Goal: Task Accomplishment & Management: Manage account settings

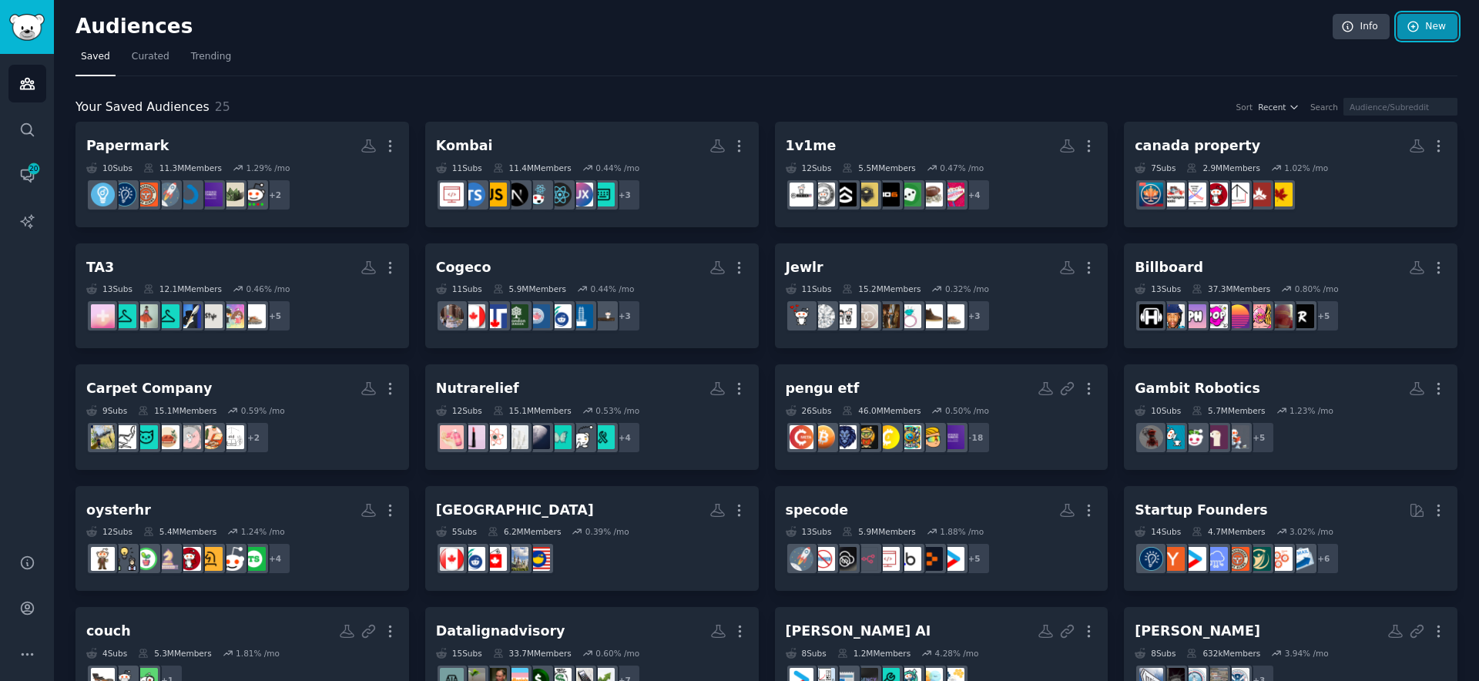
click at [1438, 25] on link "New" at bounding box center [1427, 27] width 60 height 26
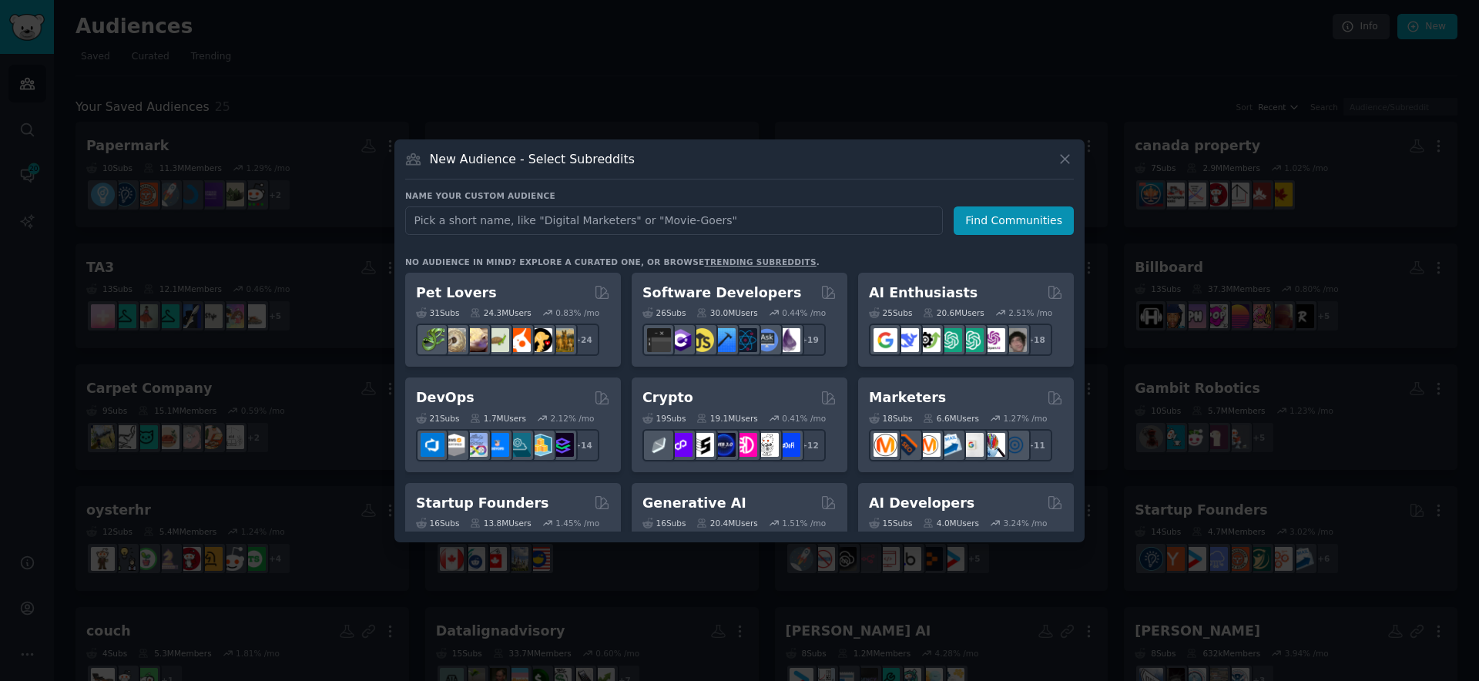
click at [697, 72] on div at bounding box center [739, 340] width 1479 height 681
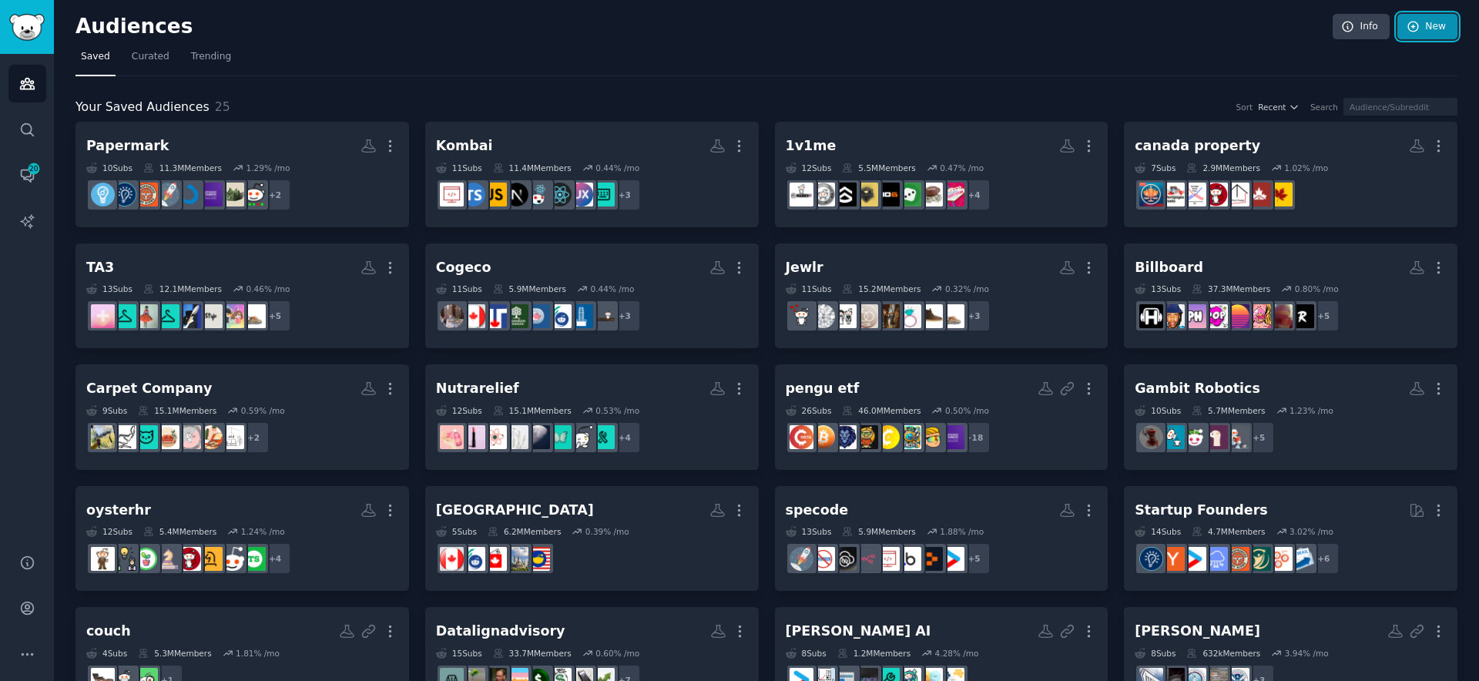
click at [1431, 28] on link "New" at bounding box center [1427, 27] width 60 height 26
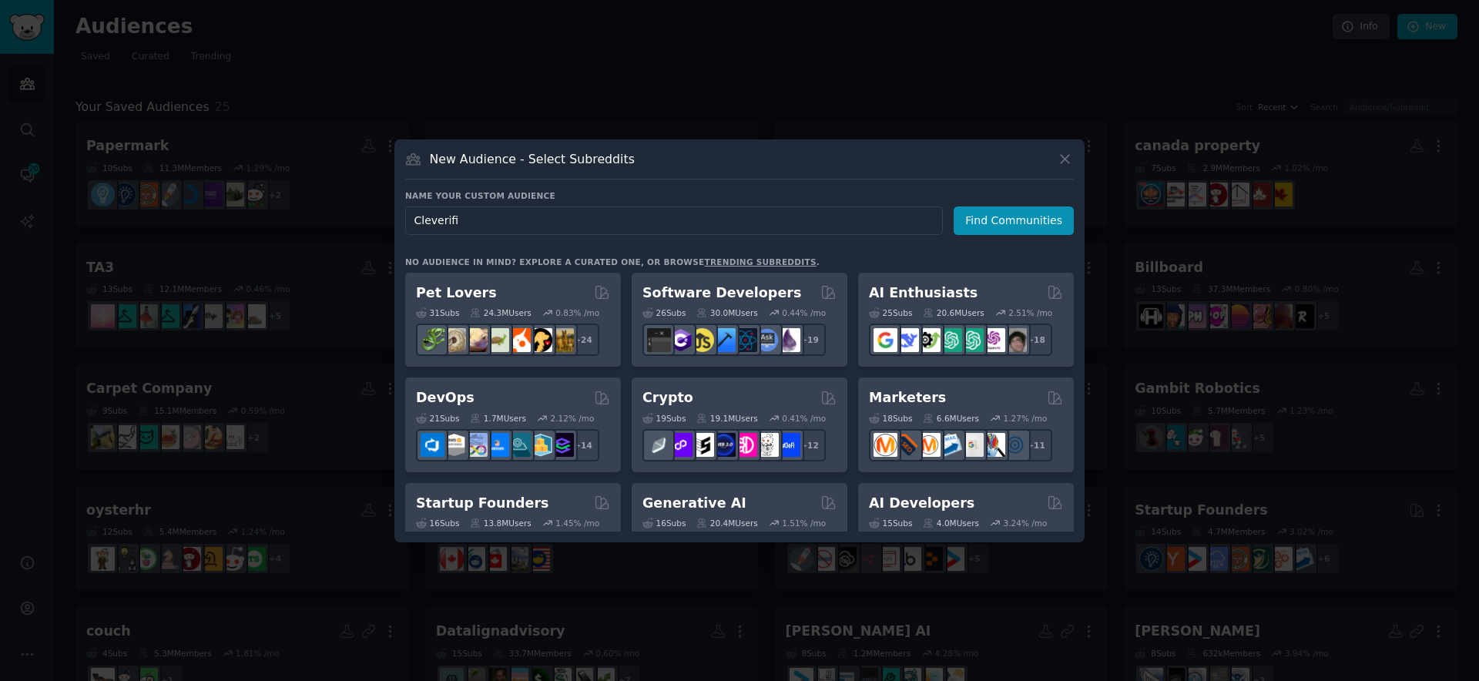
type input "Cleverific"
click button "Find Communities" at bounding box center [1013, 220] width 120 height 28
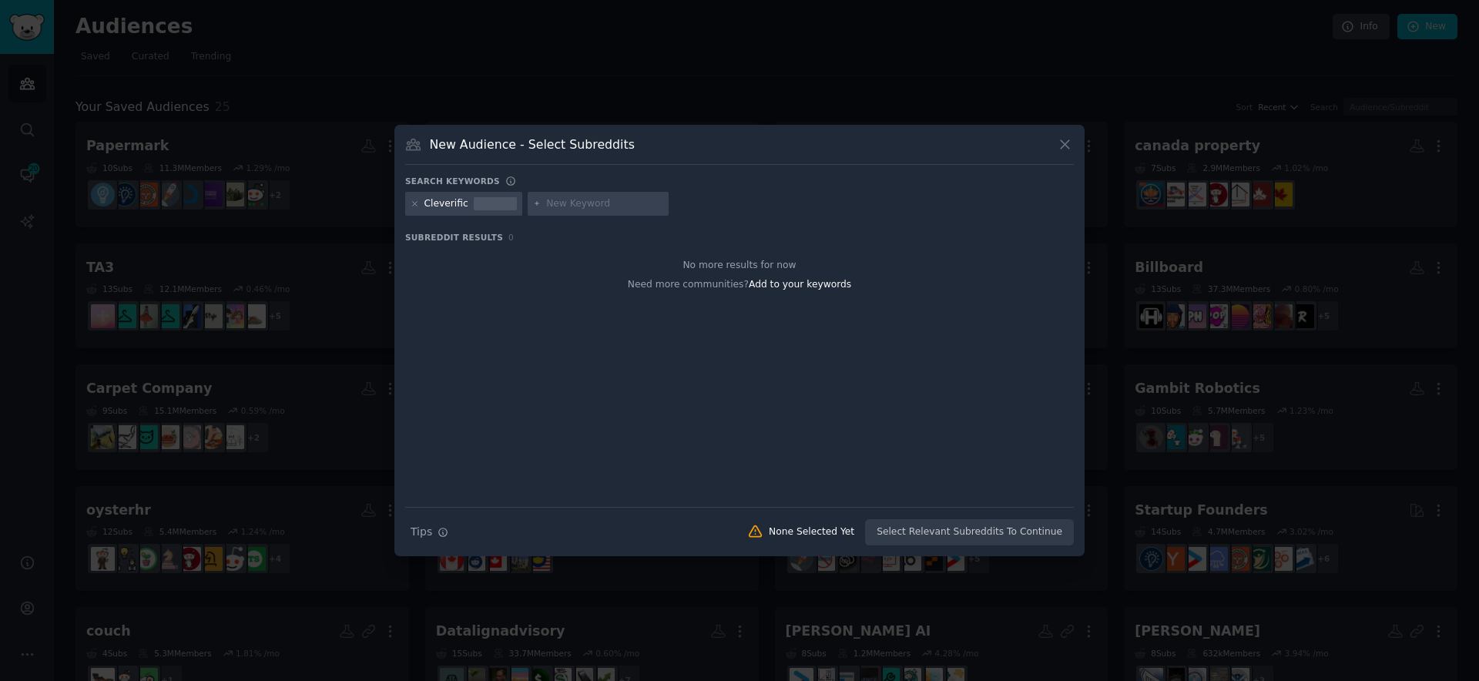
click at [414, 208] on div at bounding box center [414, 204] width 8 height 14
click at [417, 200] on icon at bounding box center [414, 203] width 8 height 8
click at [451, 200] on input "text" at bounding box center [482, 204] width 117 height 14
type input "shopofy"
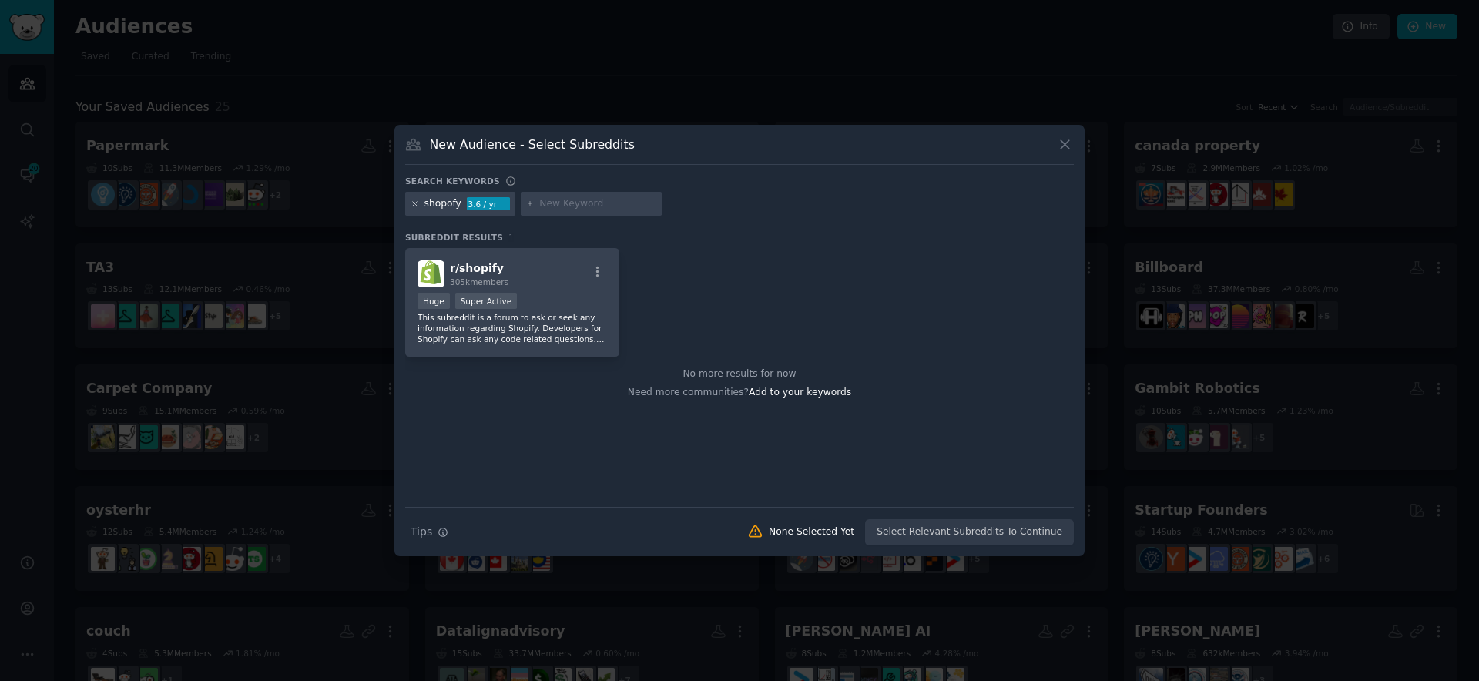
click at [417, 199] on icon at bounding box center [414, 203] width 8 height 8
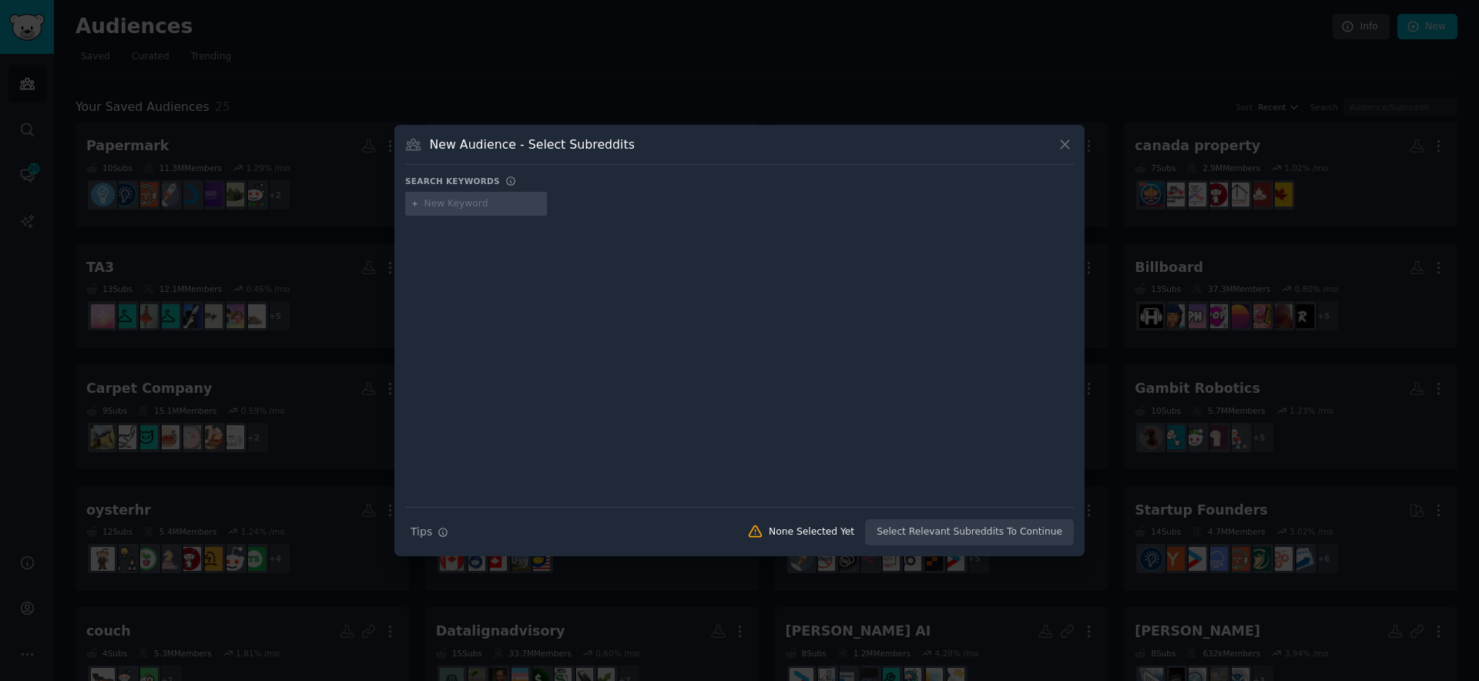
click at [464, 206] on input "text" at bounding box center [482, 204] width 117 height 14
type input "shopify"
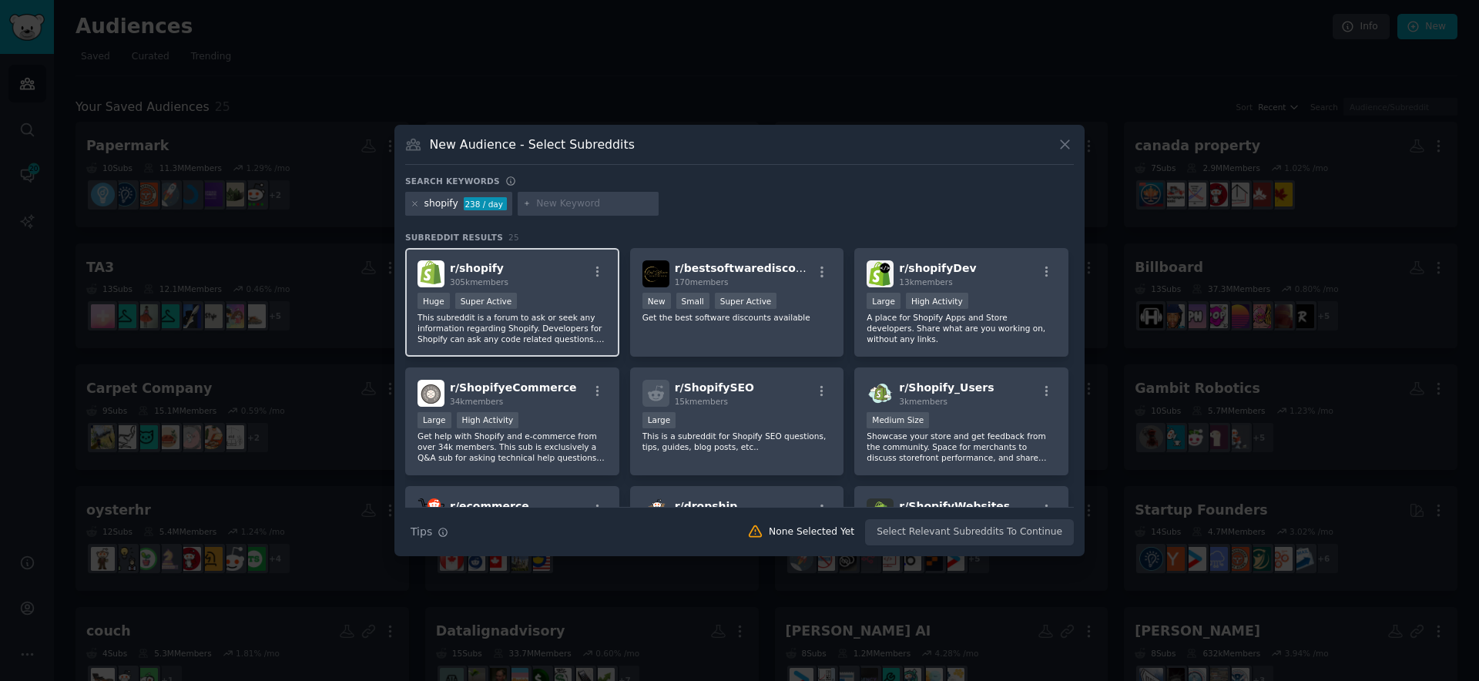
click at [513, 290] on div "r/ shopify 305k members Huge Super Active This subreddit is a forum to ask or s…" at bounding box center [512, 302] width 214 height 109
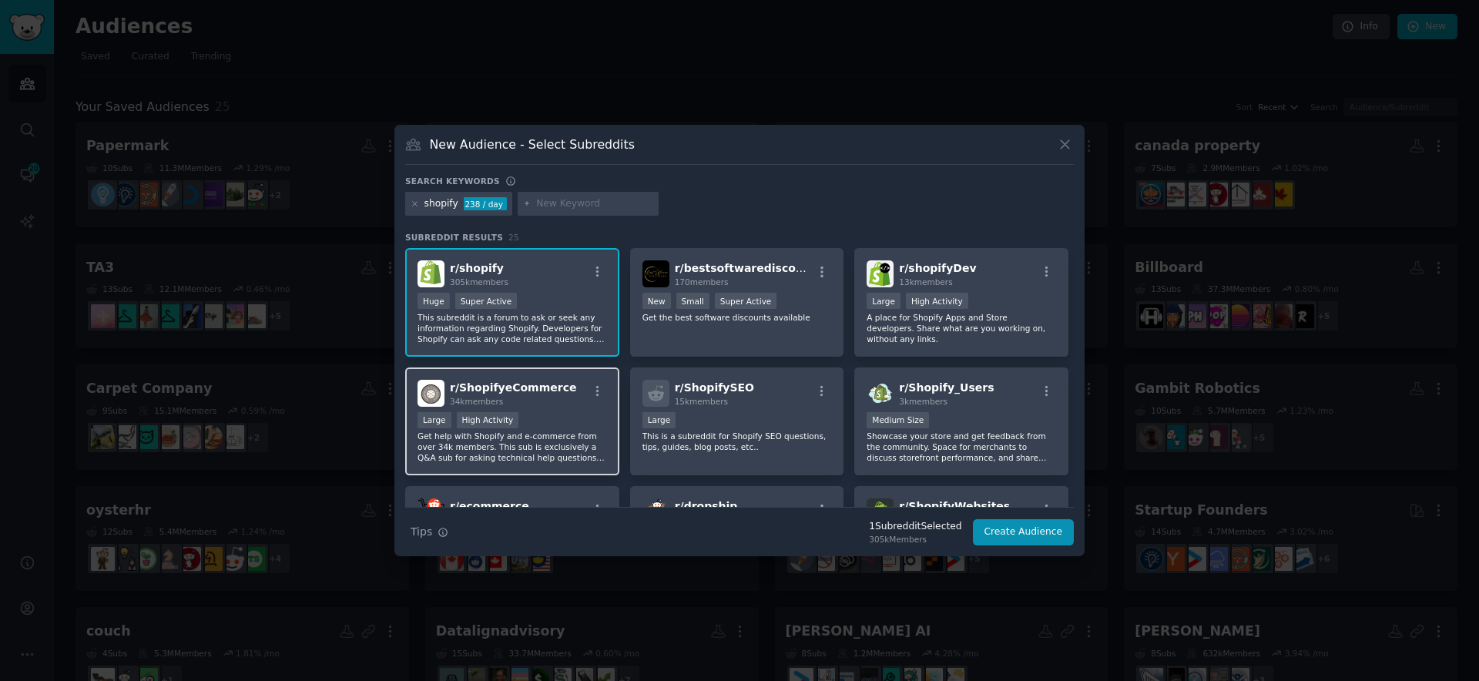
click at [548, 410] on div "r/ ShopifyeCommerce 34k members Large High Activity Get help with Shopify and e…" at bounding box center [512, 421] width 214 height 109
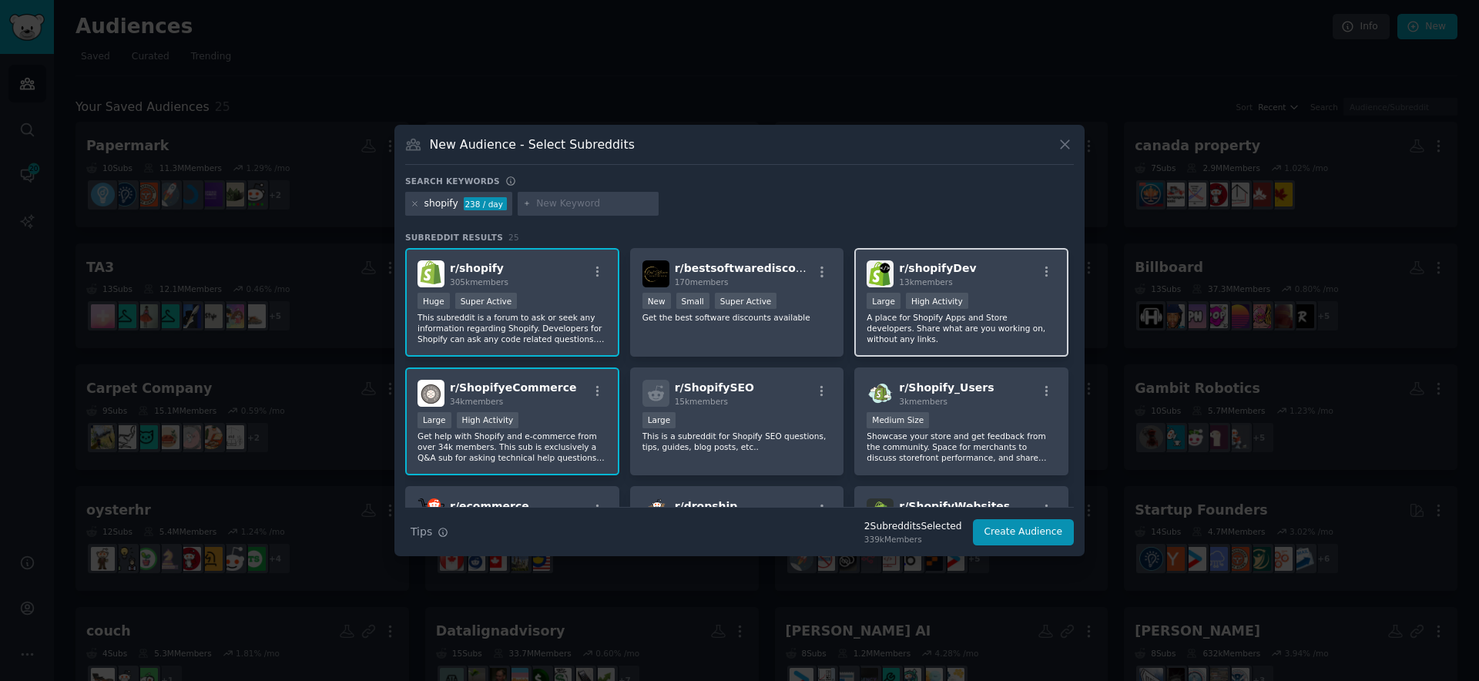
click at [1000, 273] on div "r/ shopifyDev 13k members" at bounding box center [960, 273] width 189 height 27
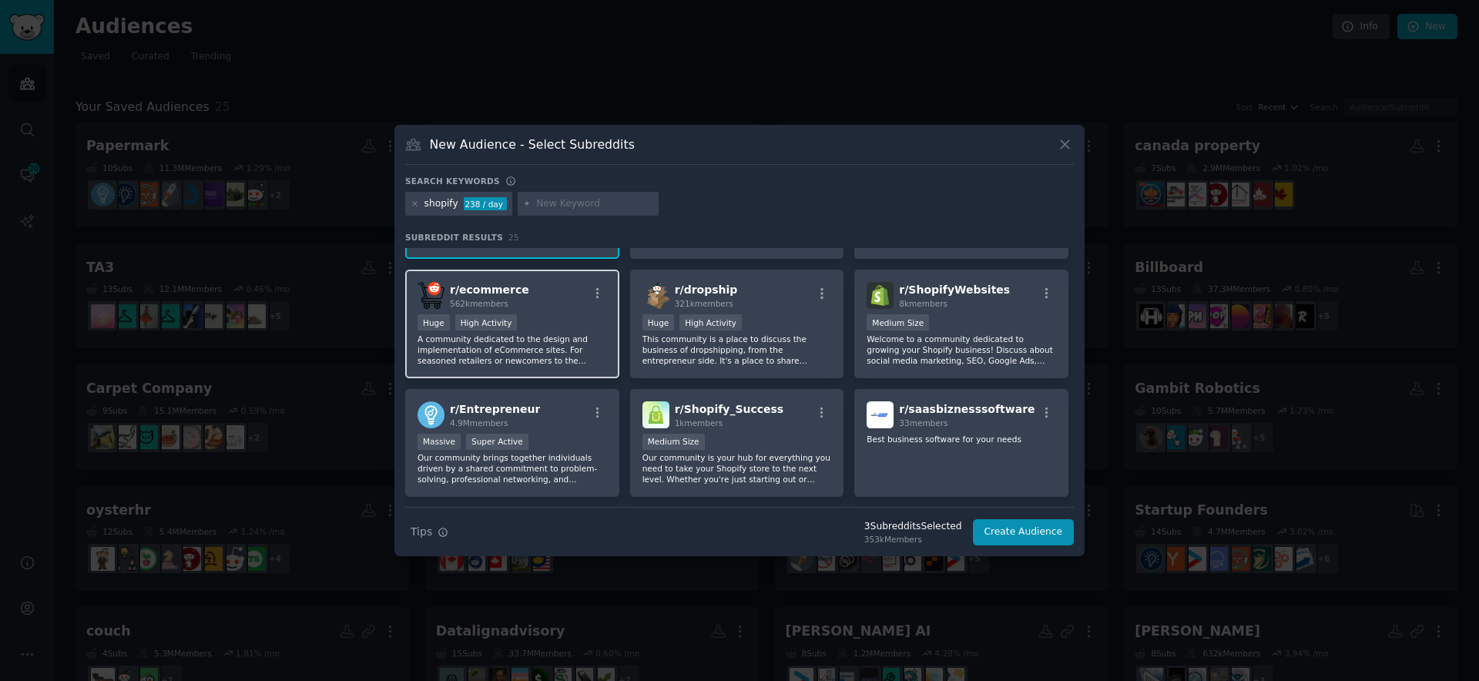
click at [568, 334] on p "A community dedicated to the design and implementation of eCommerce sites. For …" at bounding box center [511, 349] width 189 height 32
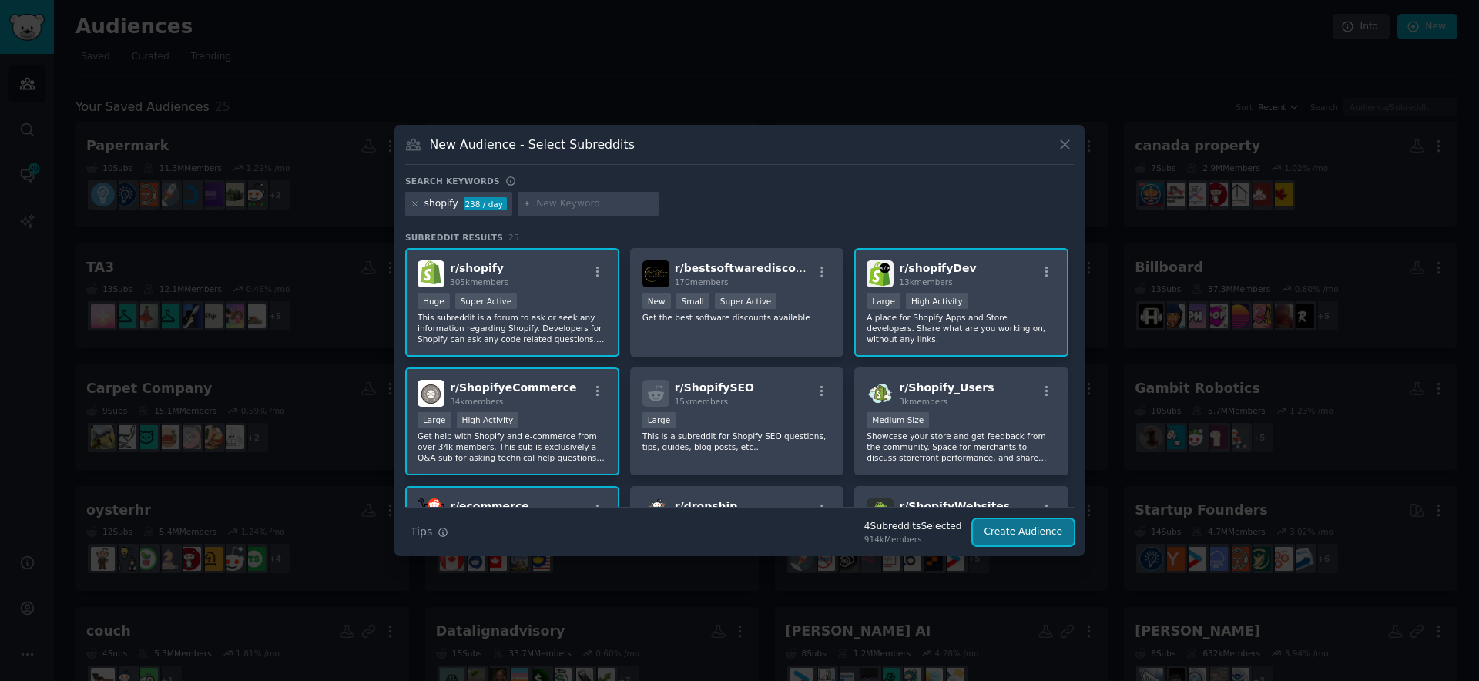
click at [1042, 535] on button "Create Audience" at bounding box center [1024, 532] width 102 height 26
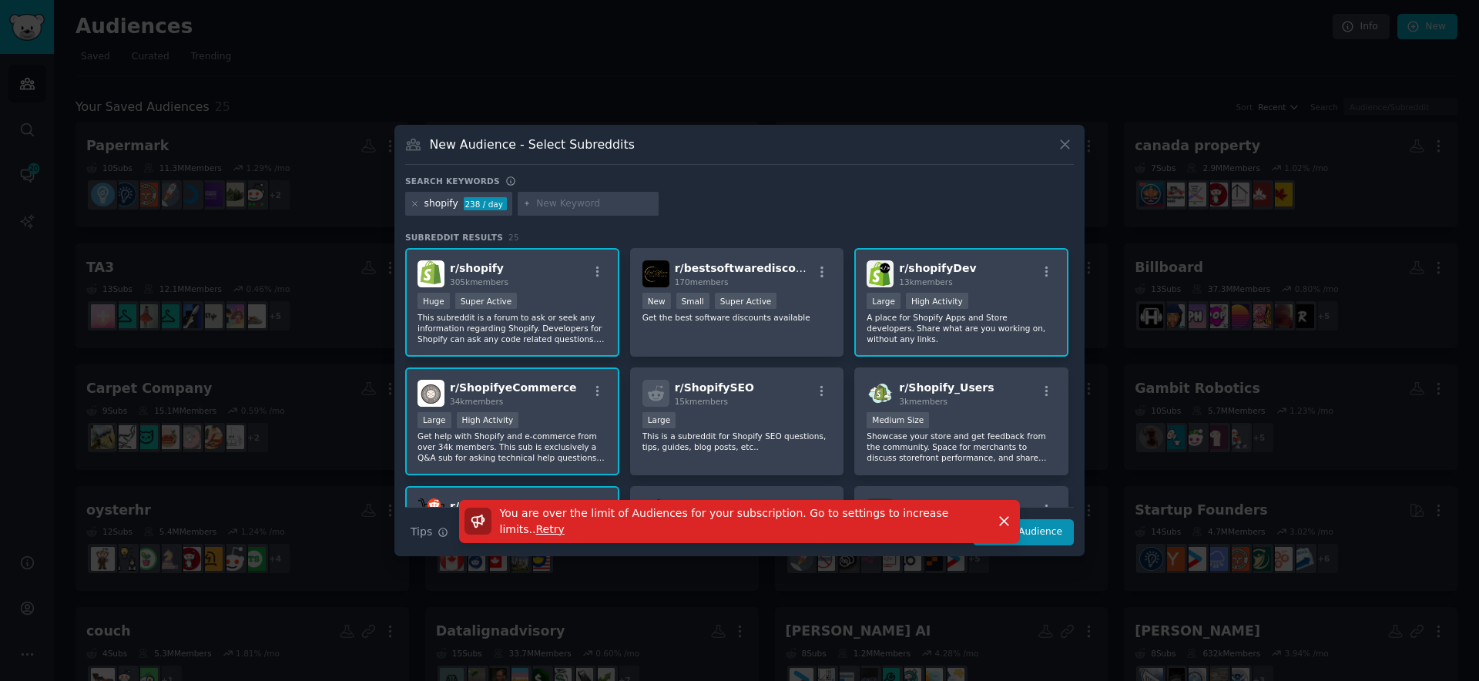
click at [1052, 535] on div "You are over the limit of Audiences for your subscription. Go to settings to in…" at bounding box center [739, 528] width 690 height 57
click at [1000, 514] on icon "button" at bounding box center [1004, 521] width 16 height 16
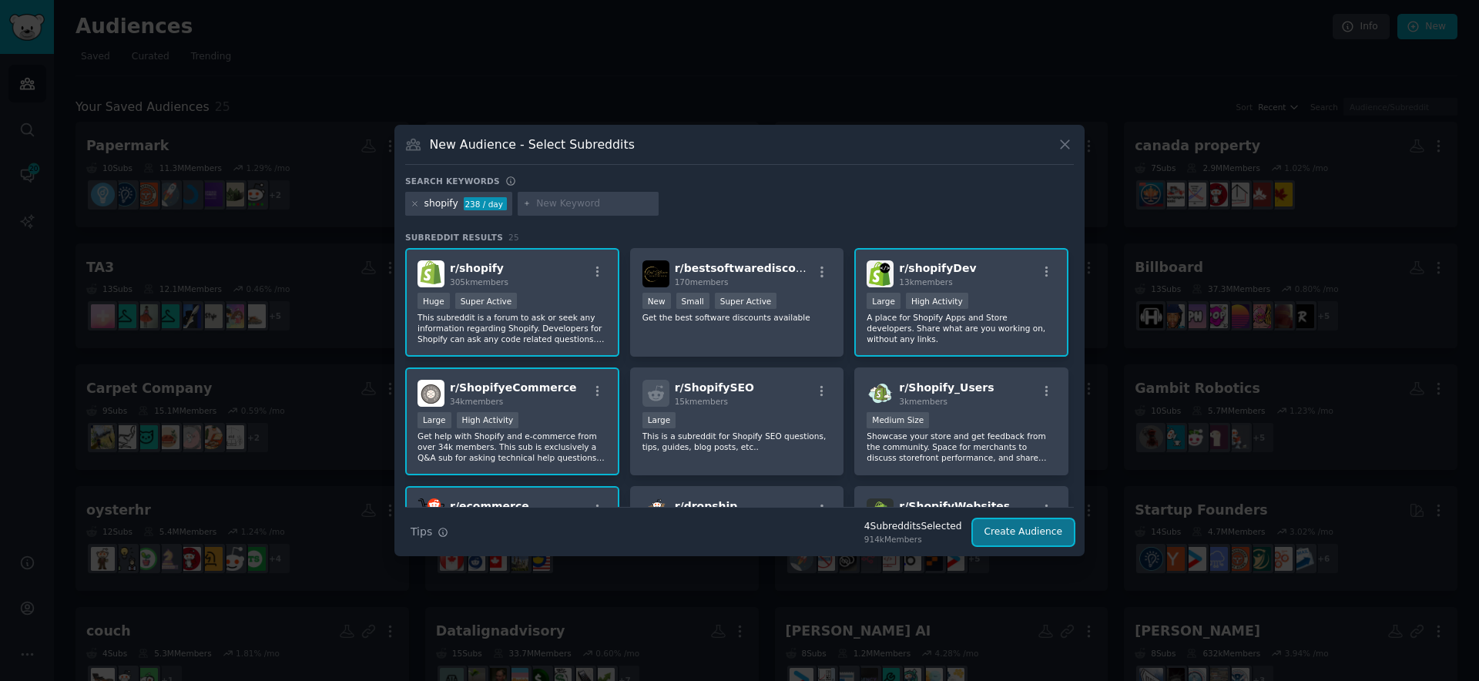
click at [1016, 528] on button "Create Audience" at bounding box center [1024, 532] width 102 height 26
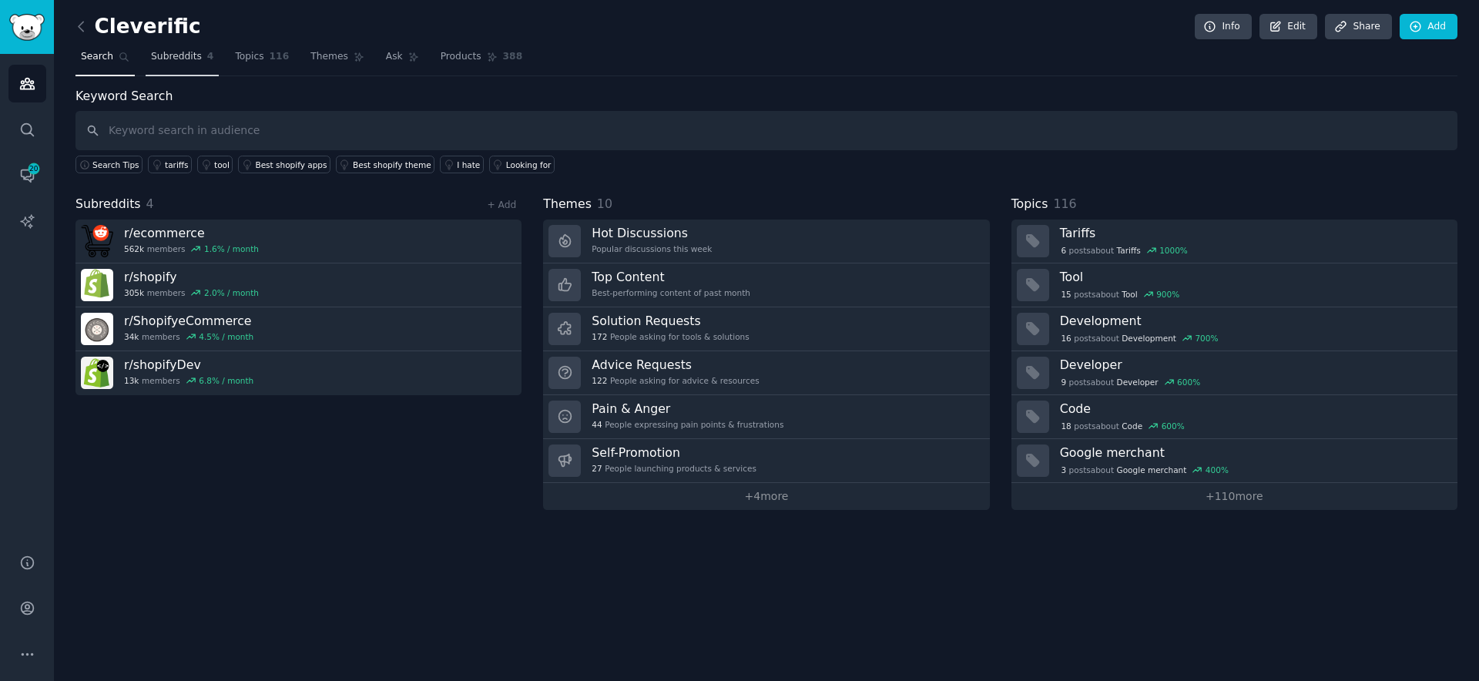
click at [183, 64] on link "Subreddits 4" at bounding box center [182, 61] width 73 height 32
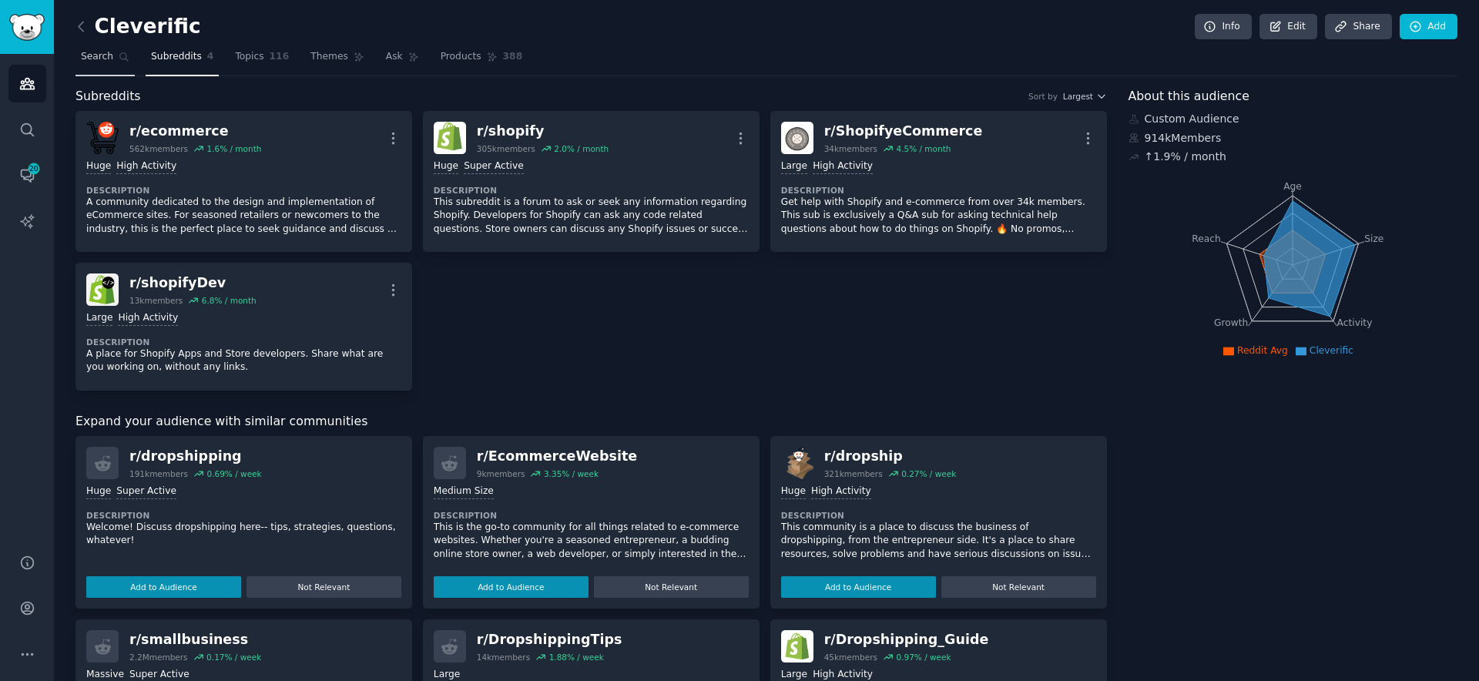
click at [103, 65] on link "Search" at bounding box center [104, 61] width 59 height 32
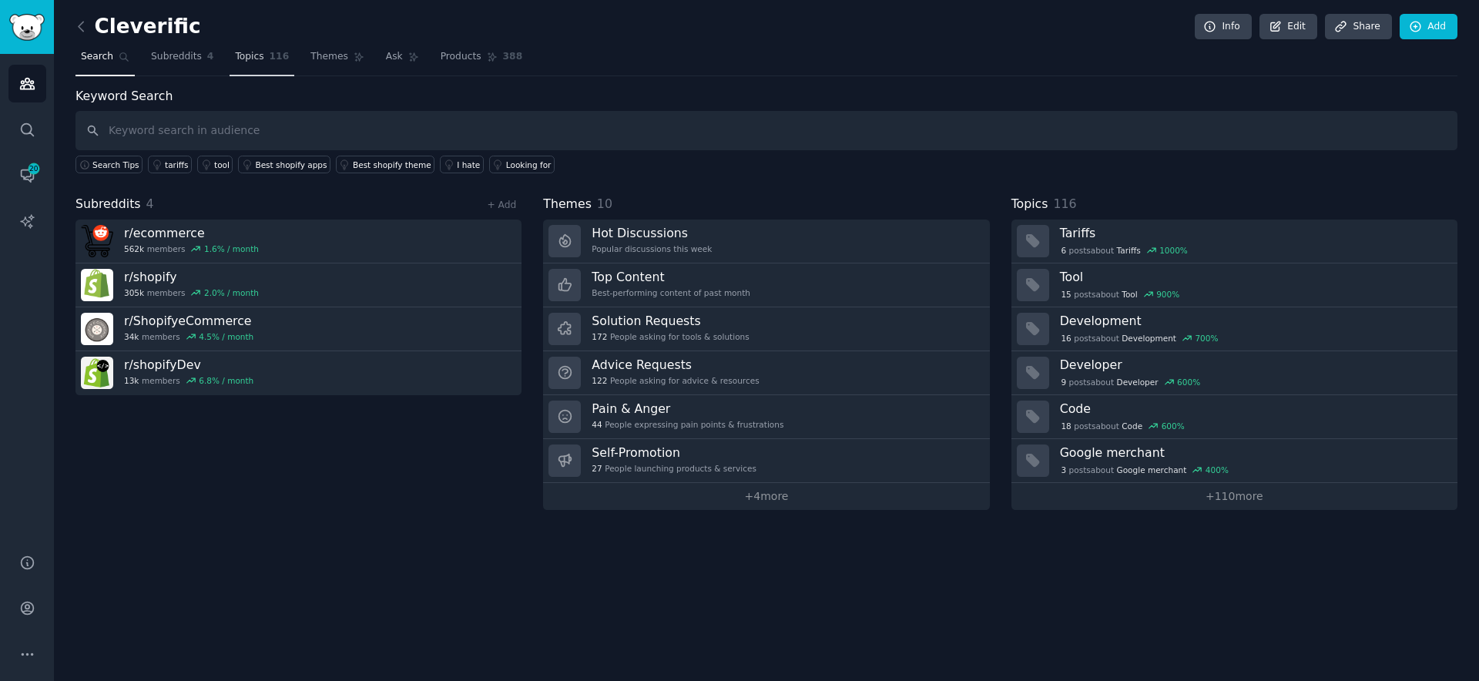
click at [237, 65] on link "Topics 116" at bounding box center [261, 61] width 65 height 32
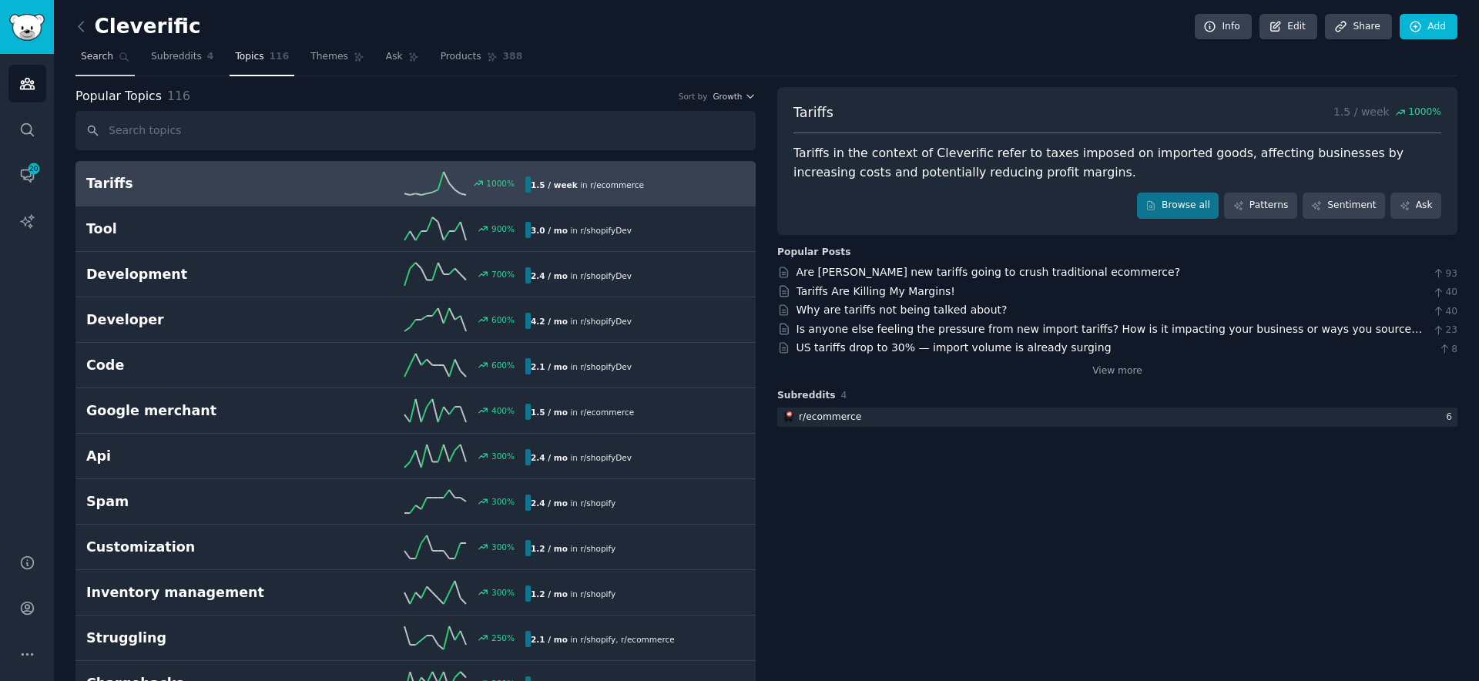
click at [118, 66] on link "Search" at bounding box center [104, 61] width 59 height 32
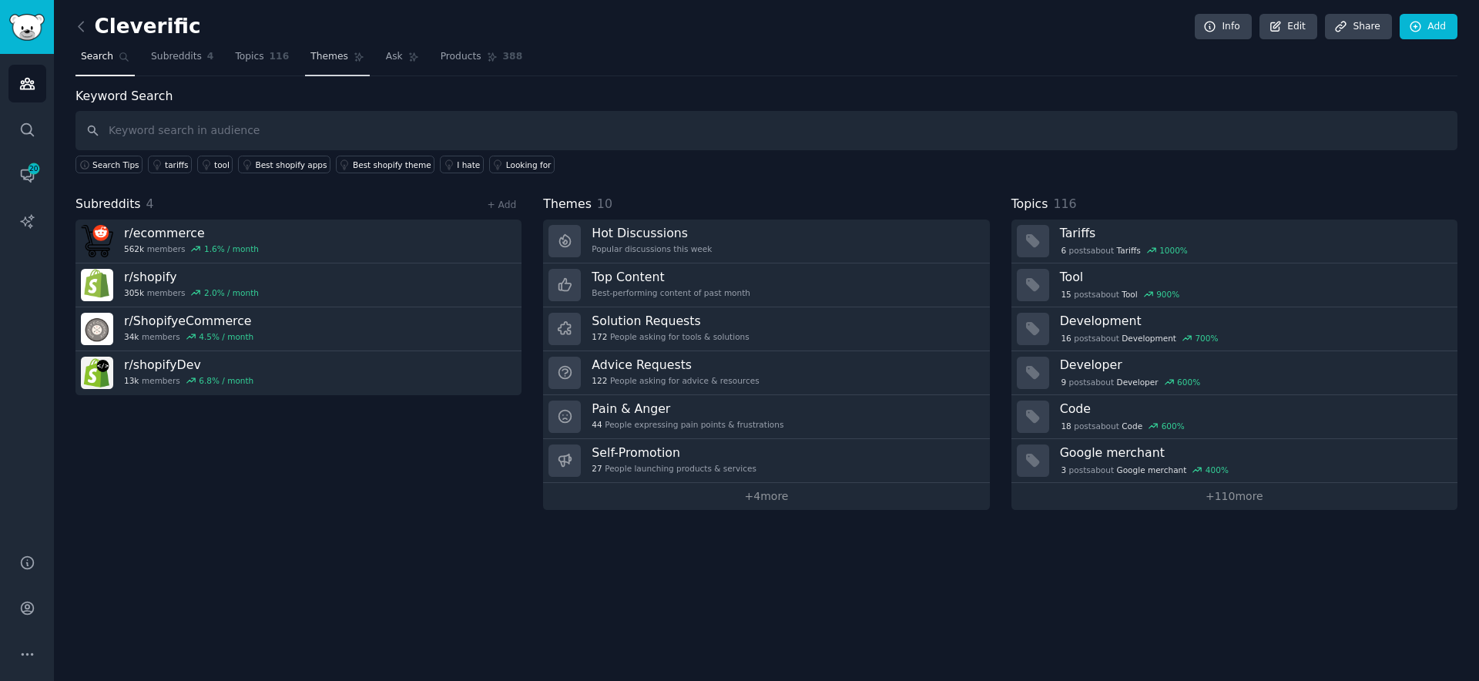
click at [357, 54] on icon at bounding box center [358, 57] width 11 height 11
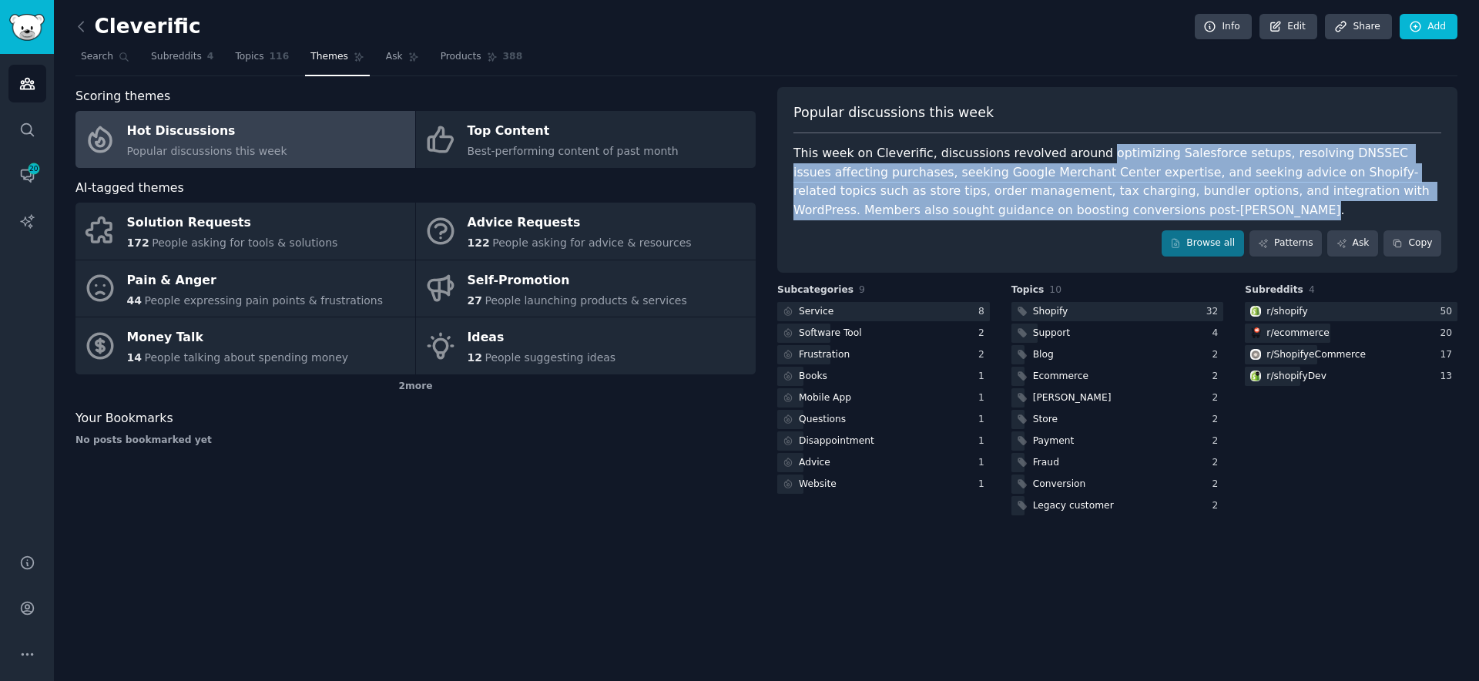
drag, startPoint x: 1137, startPoint y: 207, endPoint x: 1085, endPoint y: 151, distance: 76.3
click at [1085, 151] on div "This week on Cleverific, discussions revolved around optimizing Salesforce setu…" at bounding box center [1117, 181] width 648 height 75
click at [1066, 167] on div "This week on Cleverific, discussions revolved around optimizing Salesforce setu…" at bounding box center [1117, 181] width 648 height 75
drag, startPoint x: 1132, startPoint y: 212, endPoint x: 1084, endPoint y: 155, distance: 74.8
click at [1084, 155] on div "This week on Cleverific, discussions revolved around optimizing Salesforce setu…" at bounding box center [1117, 181] width 648 height 75
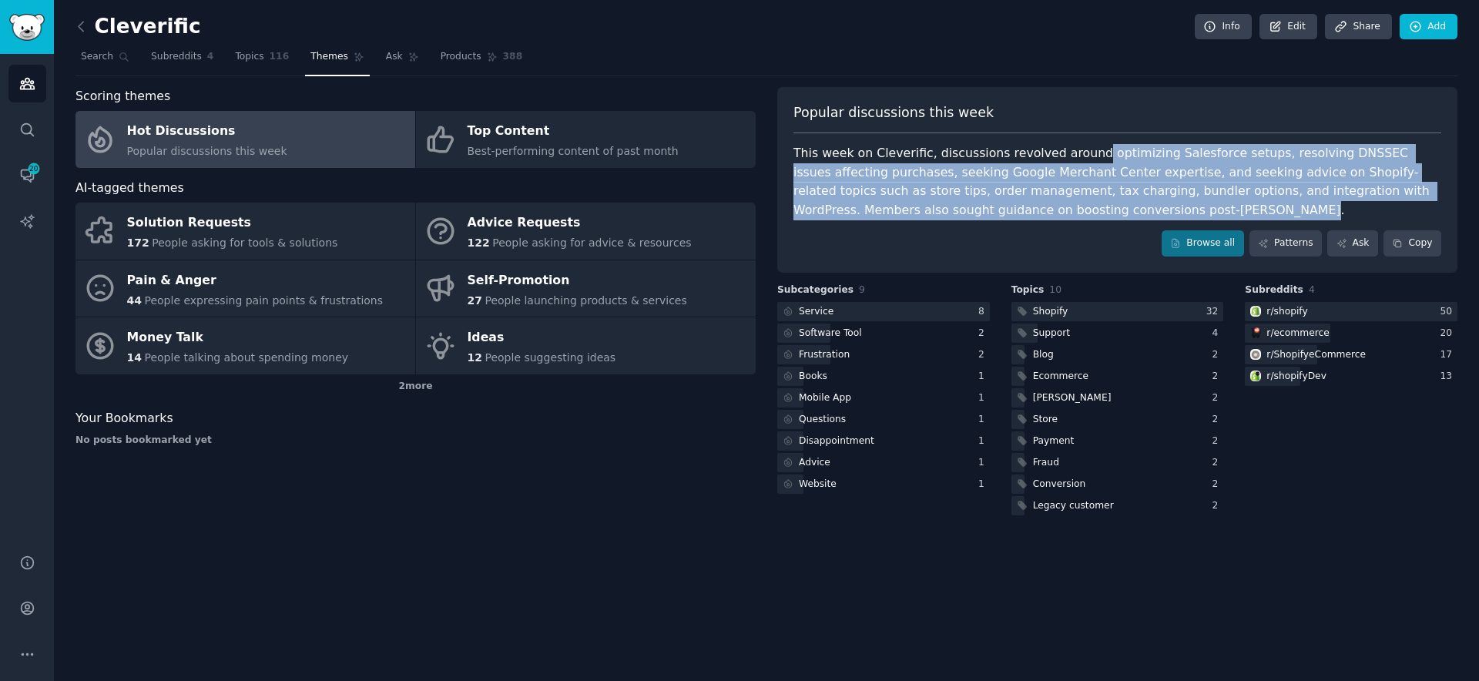
click at [1137, 169] on div "This week on Cleverific, discussions revolved around optimizing Salesforce setu…" at bounding box center [1117, 181] width 648 height 75
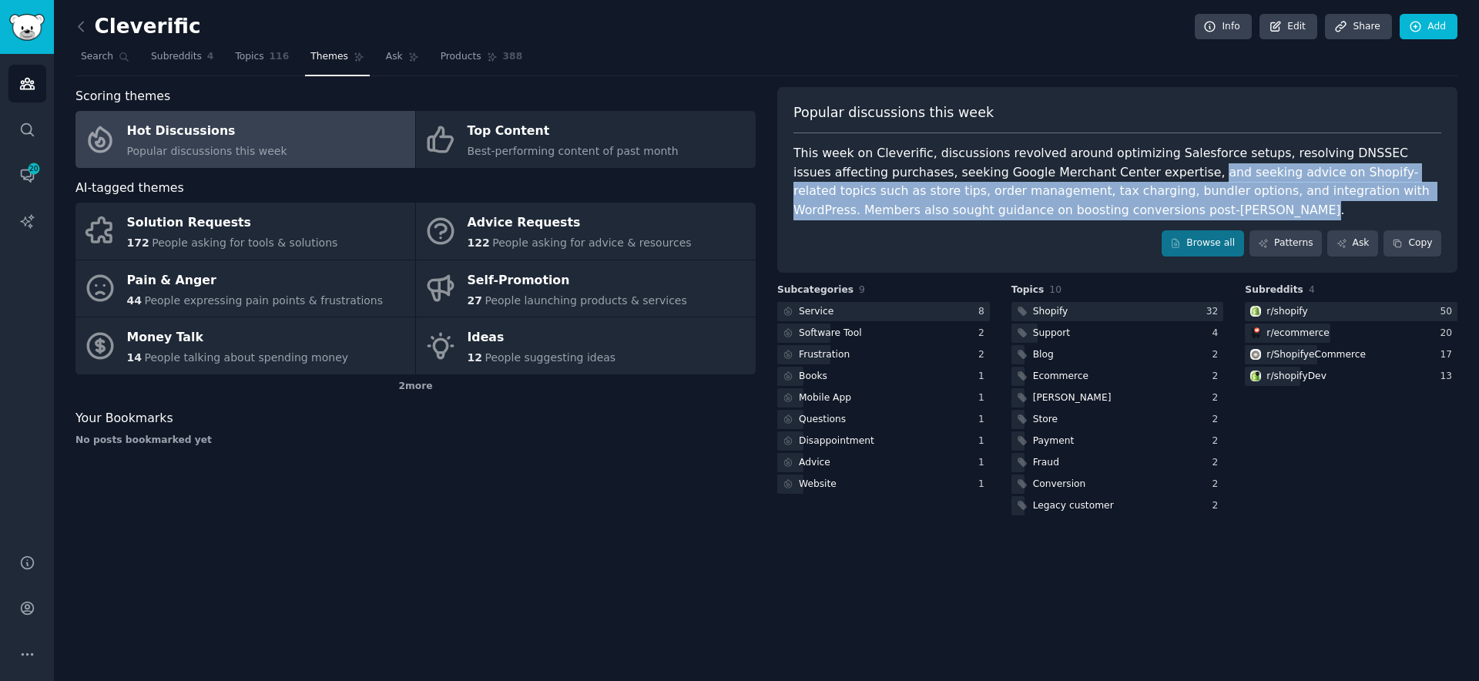
drag, startPoint x: 1151, startPoint y: 170, endPoint x: 1140, endPoint y: 214, distance: 45.2
click at [1140, 214] on div "This week on Cleverific, discussions revolved around optimizing Salesforce setu…" at bounding box center [1117, 181] width 648 height 75
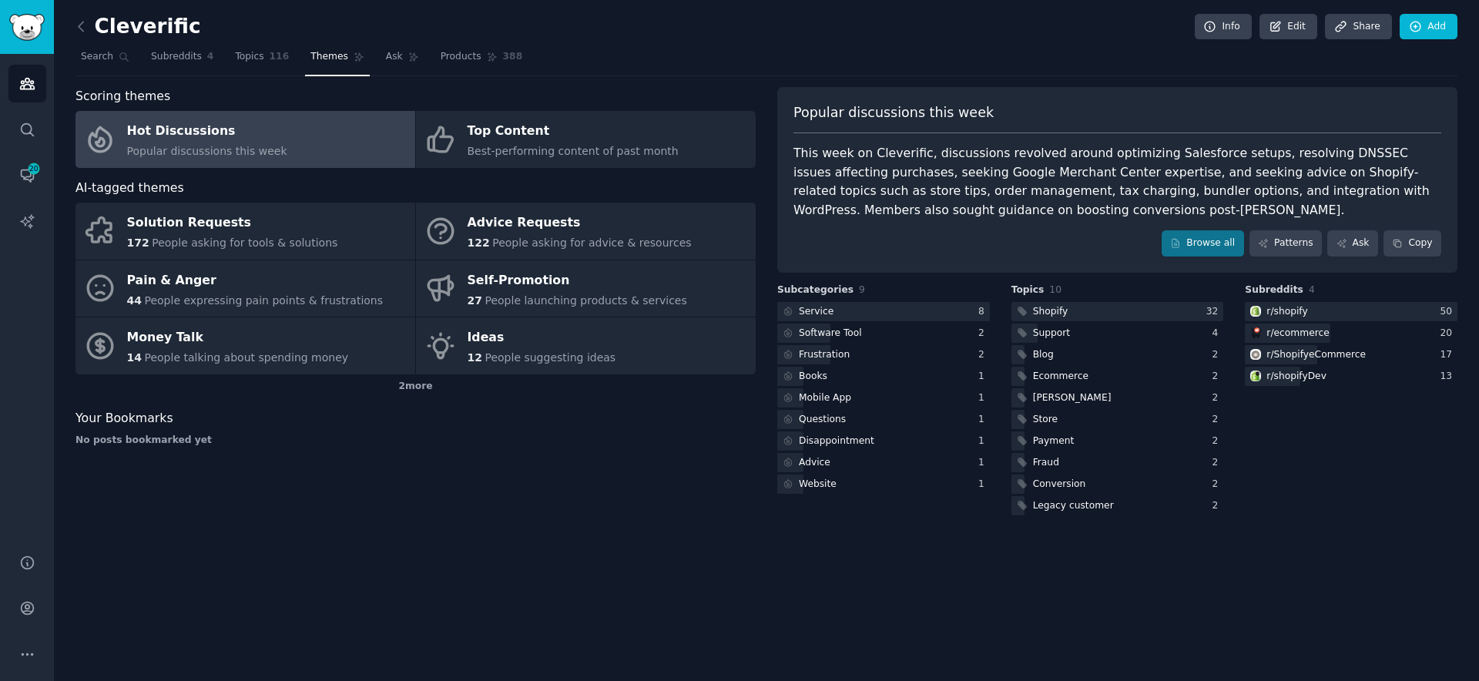
click at [431, 484] on div "Scoring themes Hot Discussions Popular discussions this week Top Content Best-p…" at bounding box center [415, 302] width 680 height 431
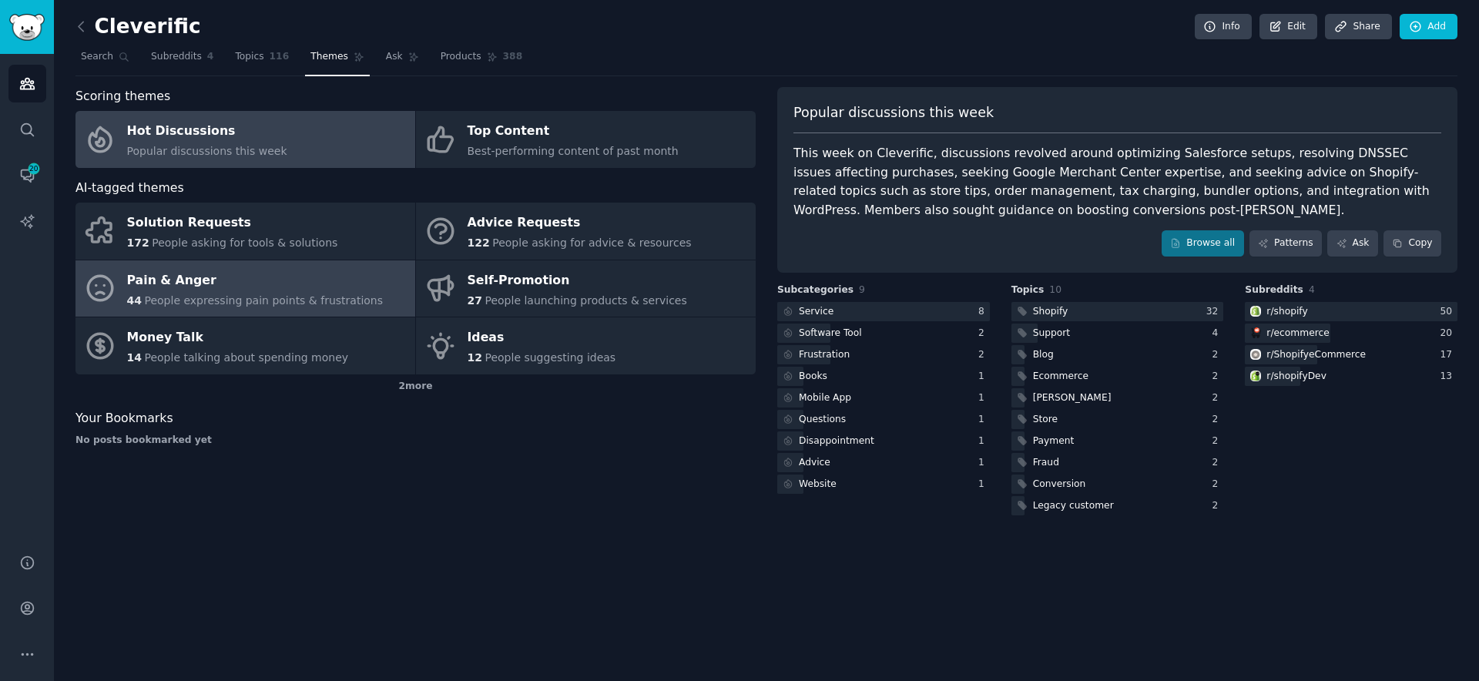
click at [303, 297] on span "People expressing pain points & frustrations" at bounding box center [263, 300] width 239 height 12
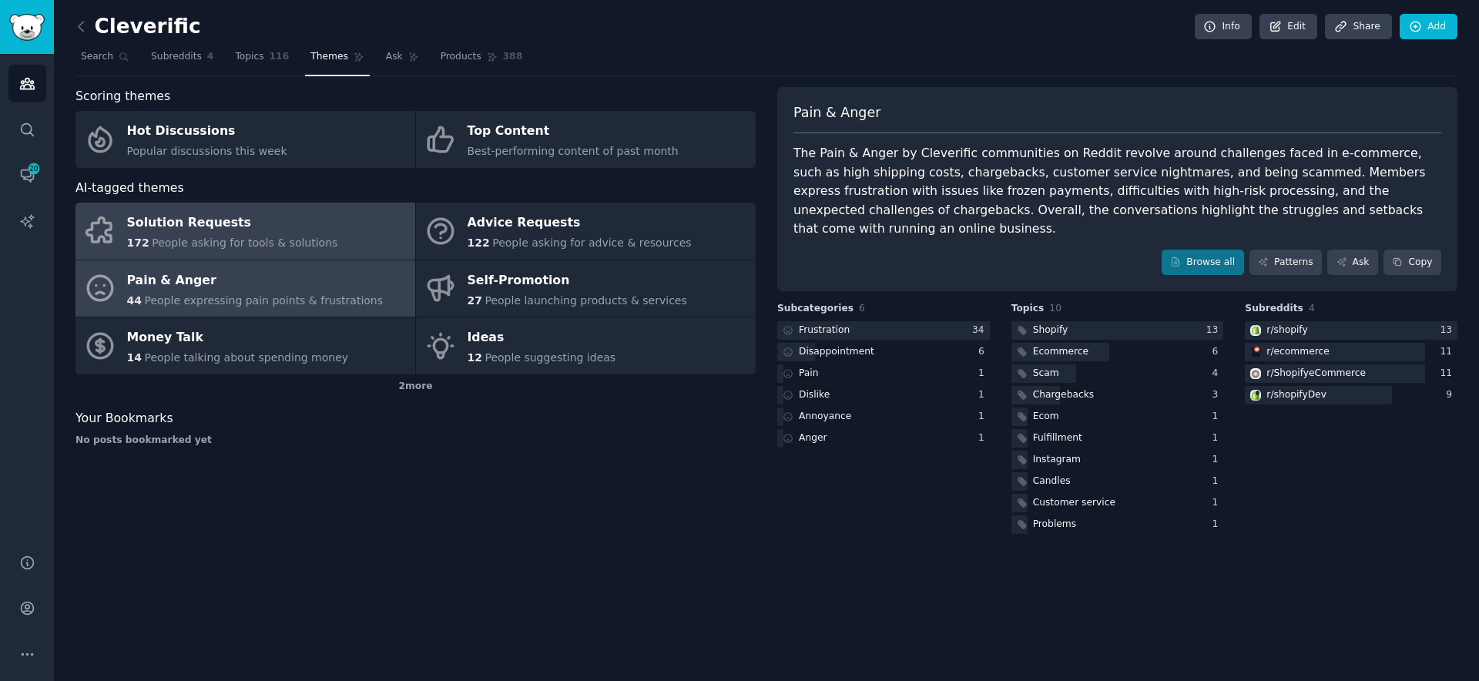
click at [332, 247] on link "Solution Requests 172 People asking for tools & solutions" at bounding box center [245, 231] width 340 height 57
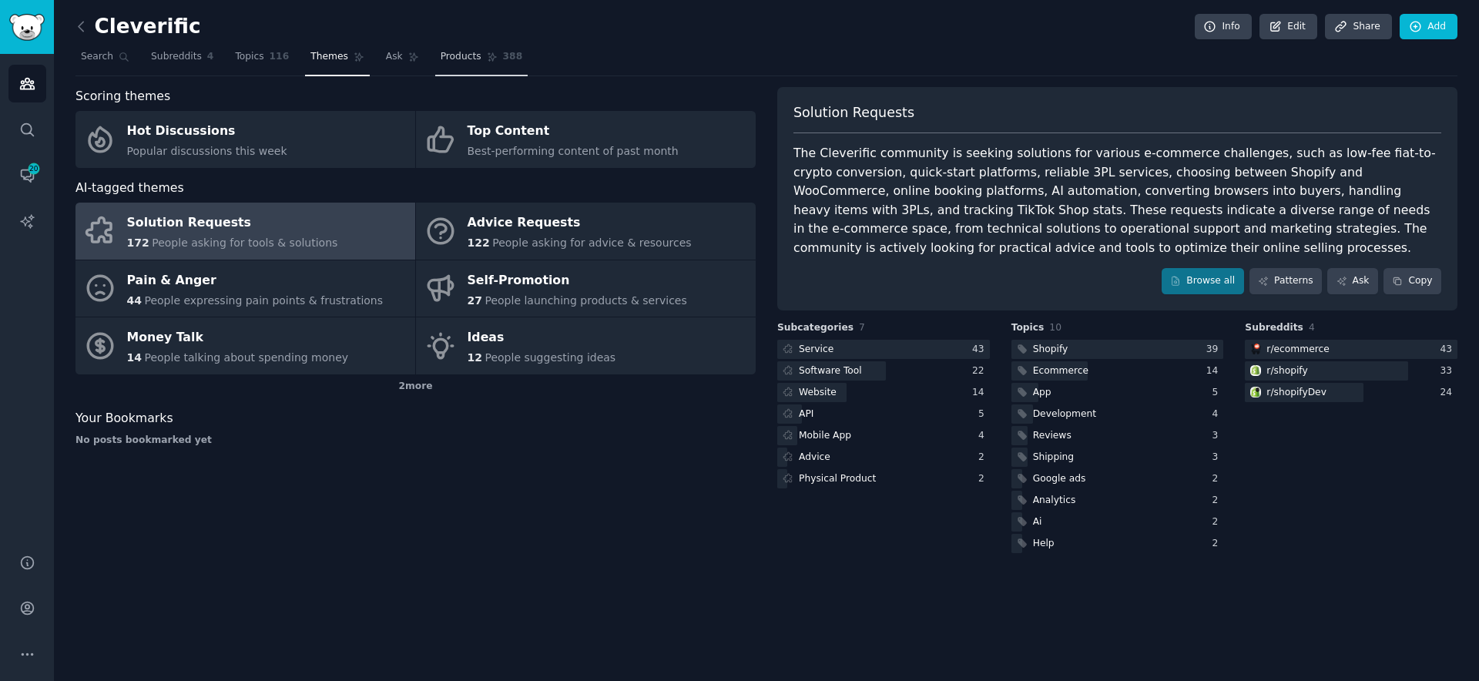
click at [457, 55] on span "Products" at bounding box center [460, 57] width 41 height 14
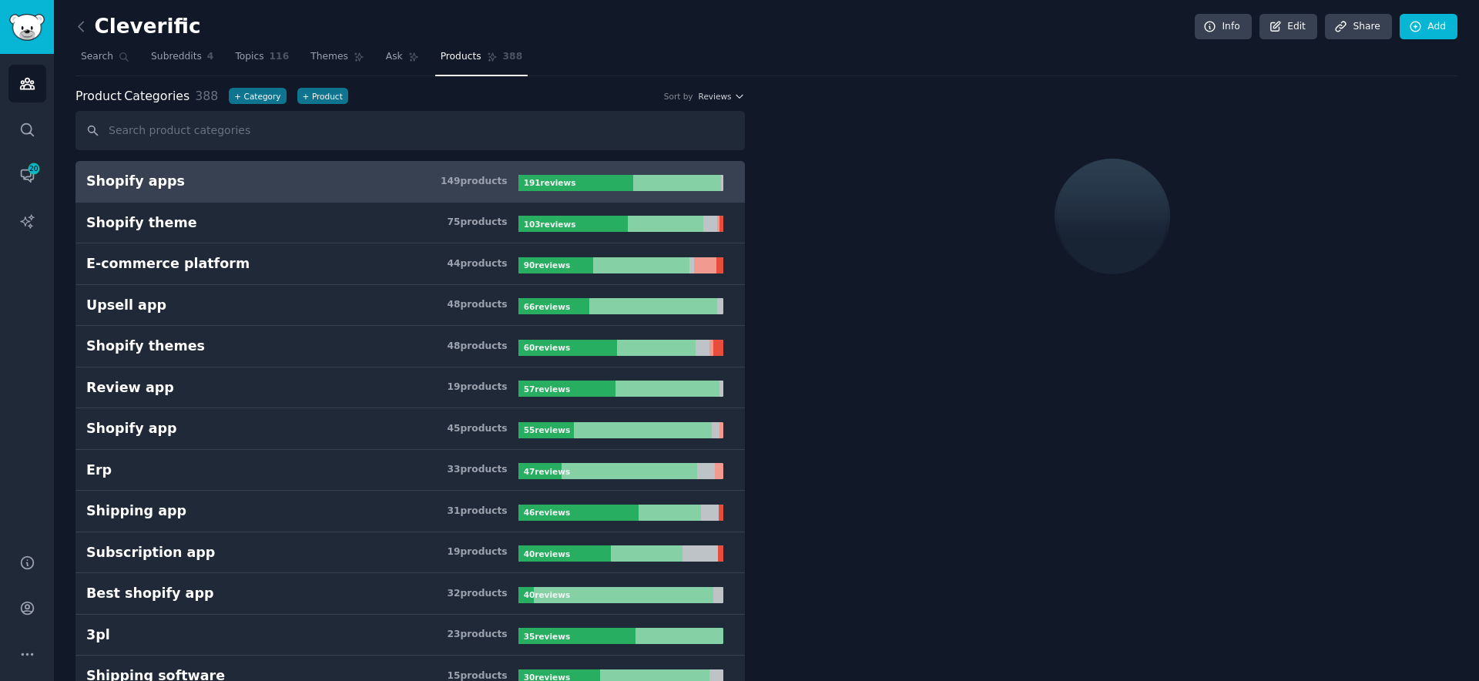
click at [301, 129] on input "text" at bounding box center [409, 130] width 669 height 39
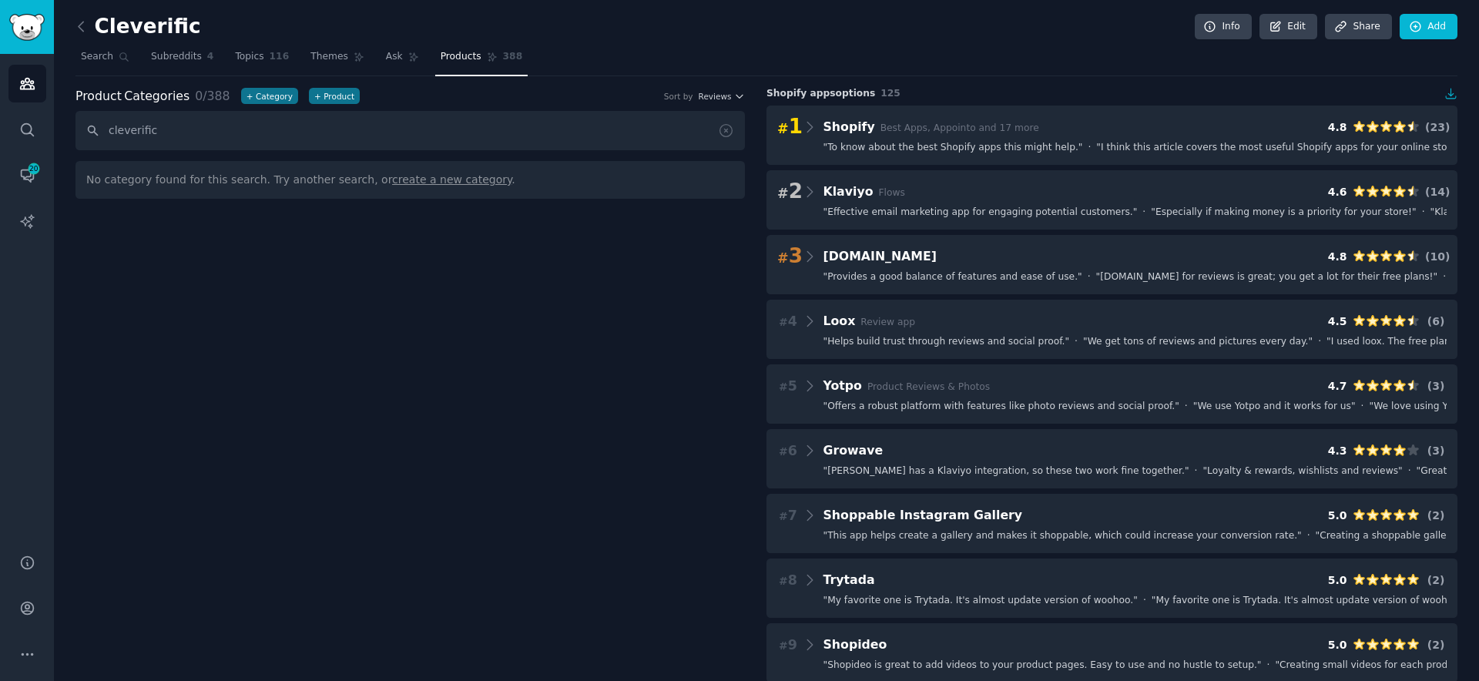
type input "cleverific"
drag, startPoint x: 404, startPoint y: 199, endPoint x: 397, endPoint y: 211, distance: 13.1
click at [397, 211] on div "Product Categories 0 / 388 + Category + Product Sort by Reviews cleverific No c…" at bounding box center [420, 433] width 691 height 693
click at [339, 69] on link "Themes" at bounding box center [337, 61] width 65 height 32
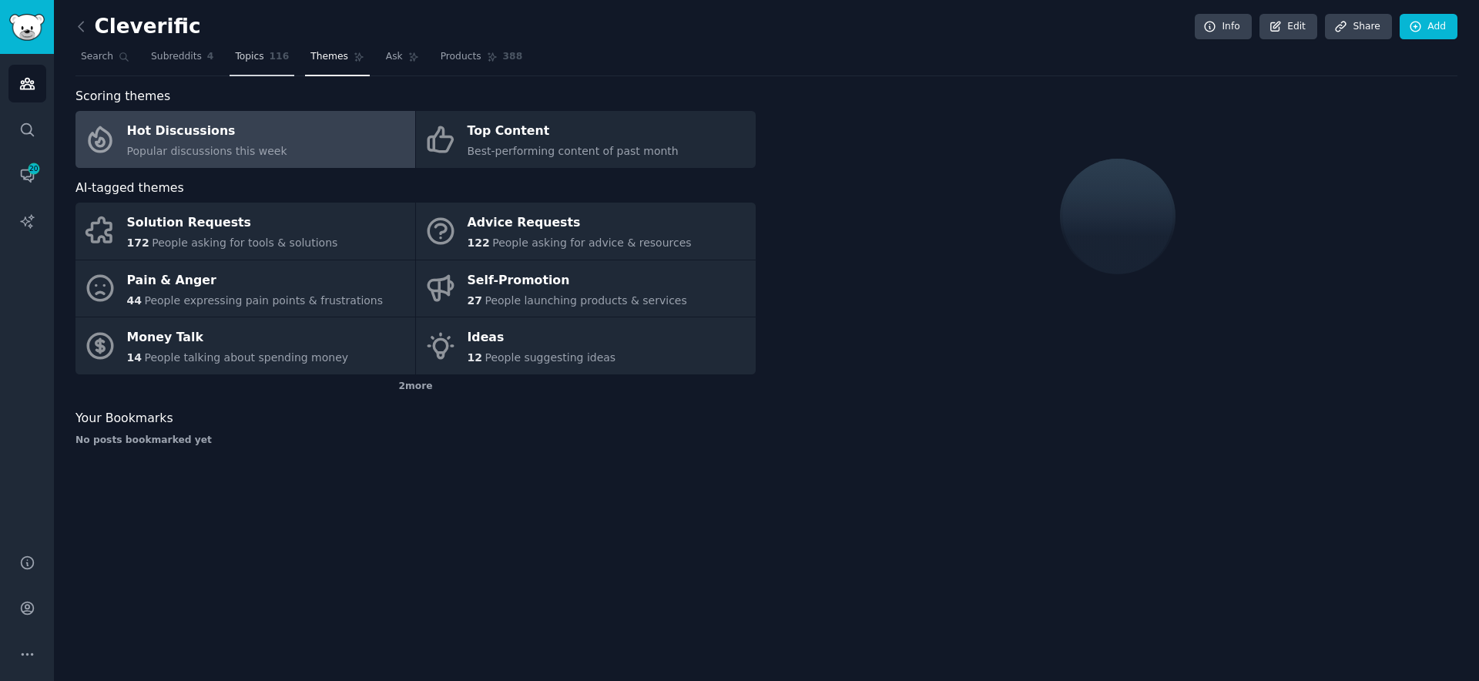
click at [268, 68] on link "Topics 116" at bounding box center [261, 61] width 65 height 32
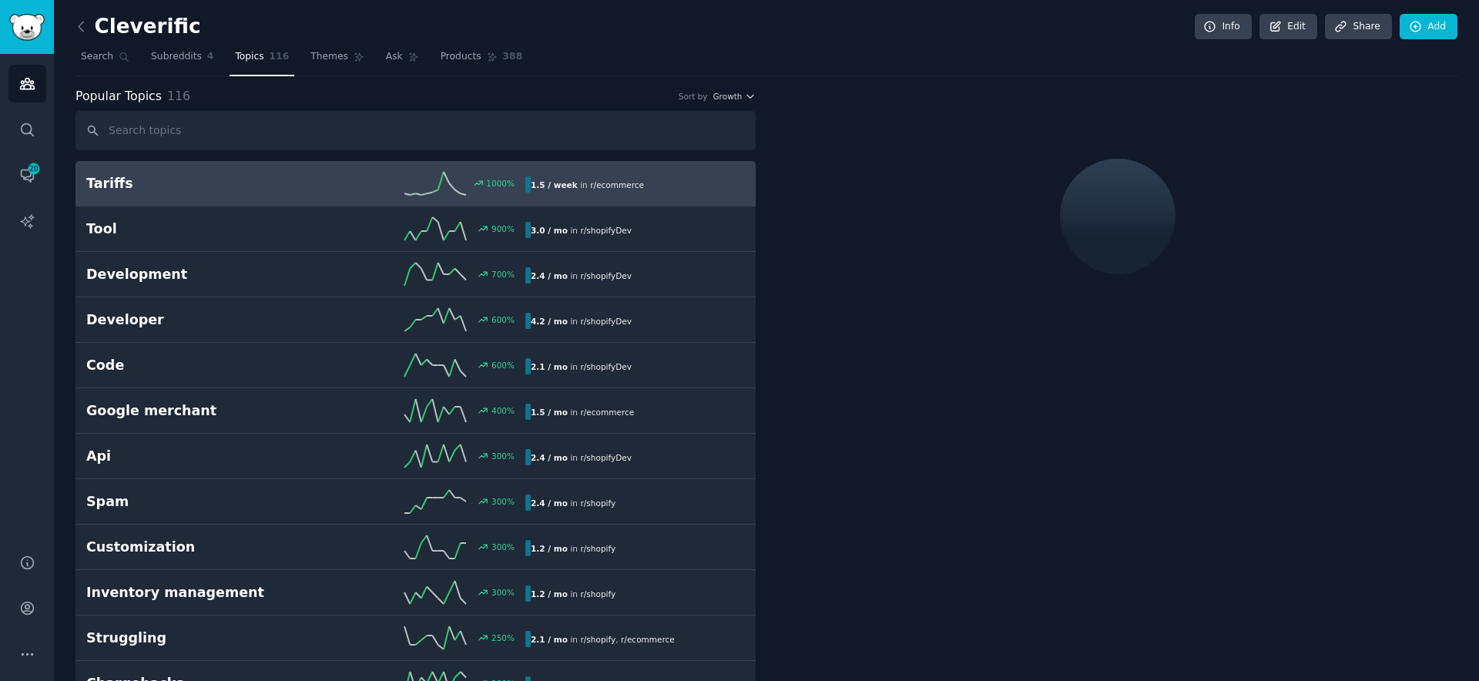
click at [245, 136] on input "text" at bounding box center [415, 130] width 680 height 39
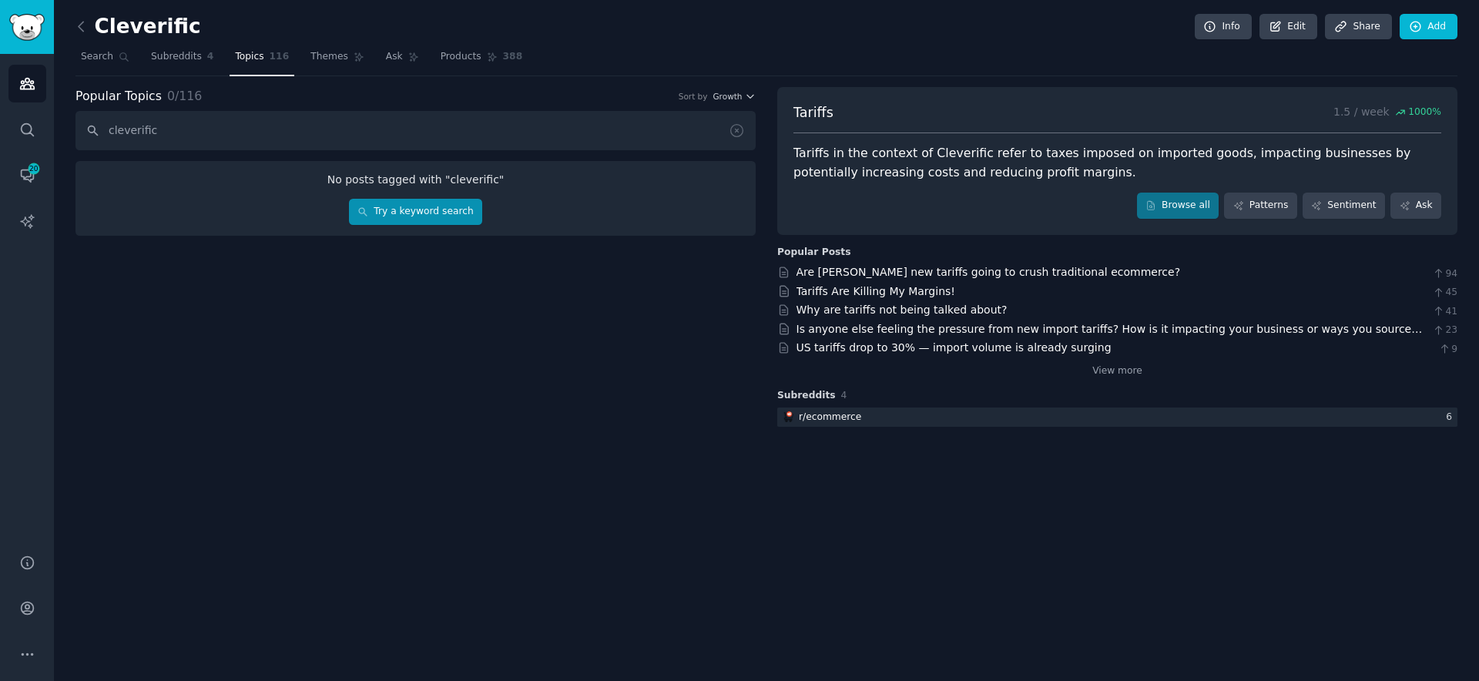
type input "cleverific"
click at [469, 216] on link "Try a keyword search" at bounding box center [415, 212] width 133 height 26
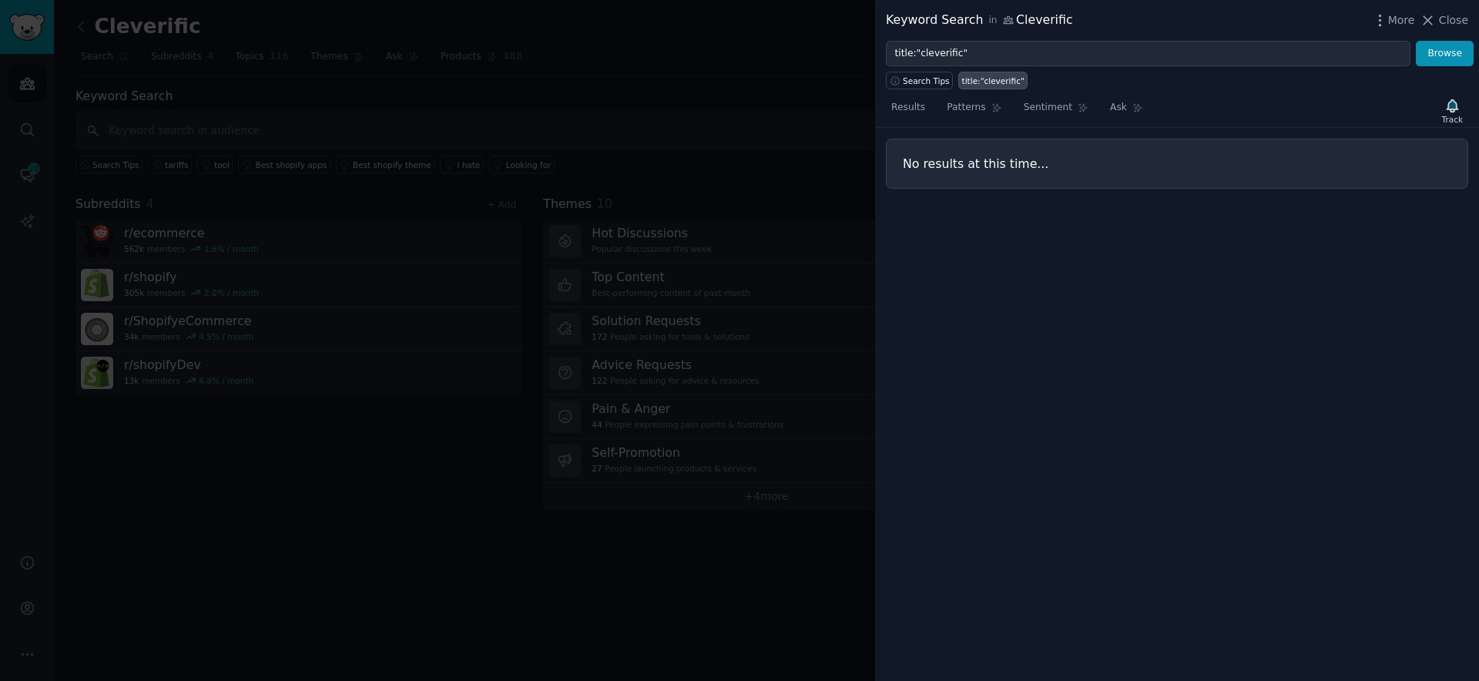
click at [420, 196] on div at bounding box center [739, 340] width 1479 height 681
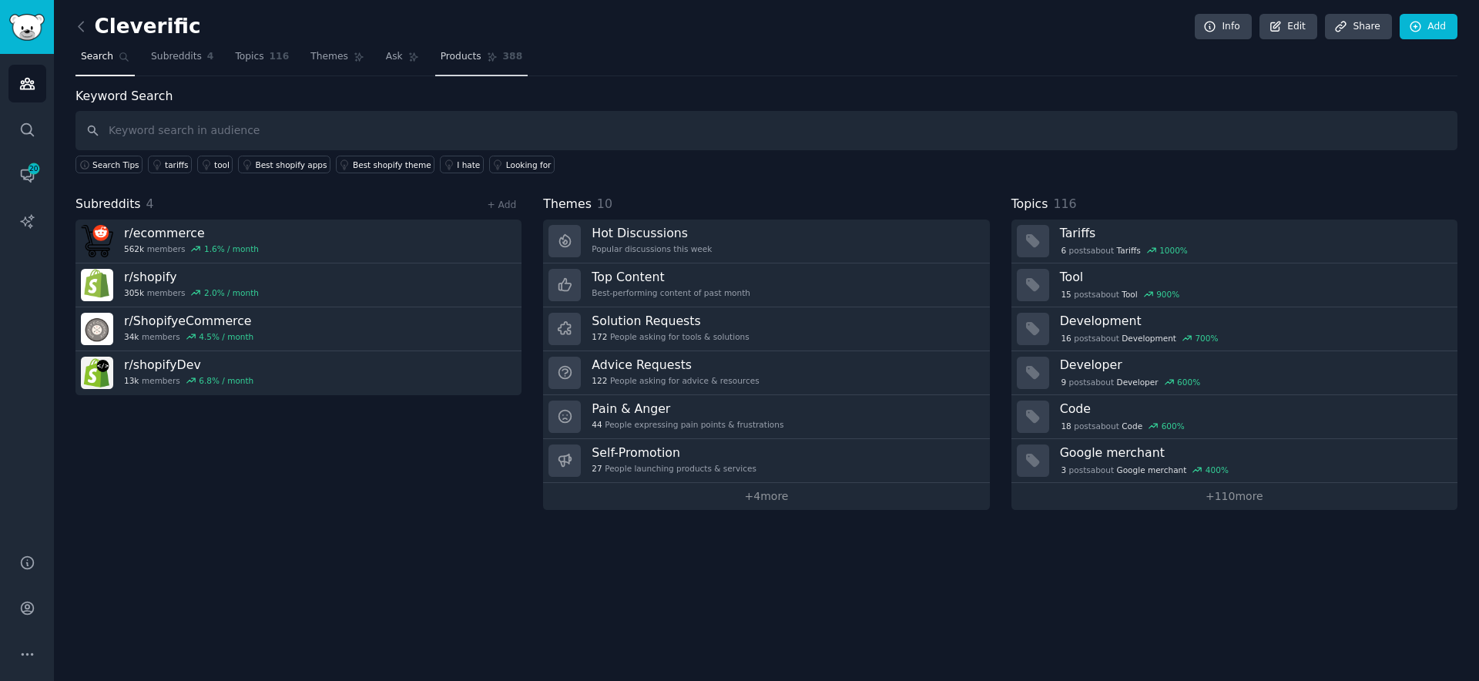
click at [441, 51] on span "Products" at bounding box center [460, 57] width 41 height 14
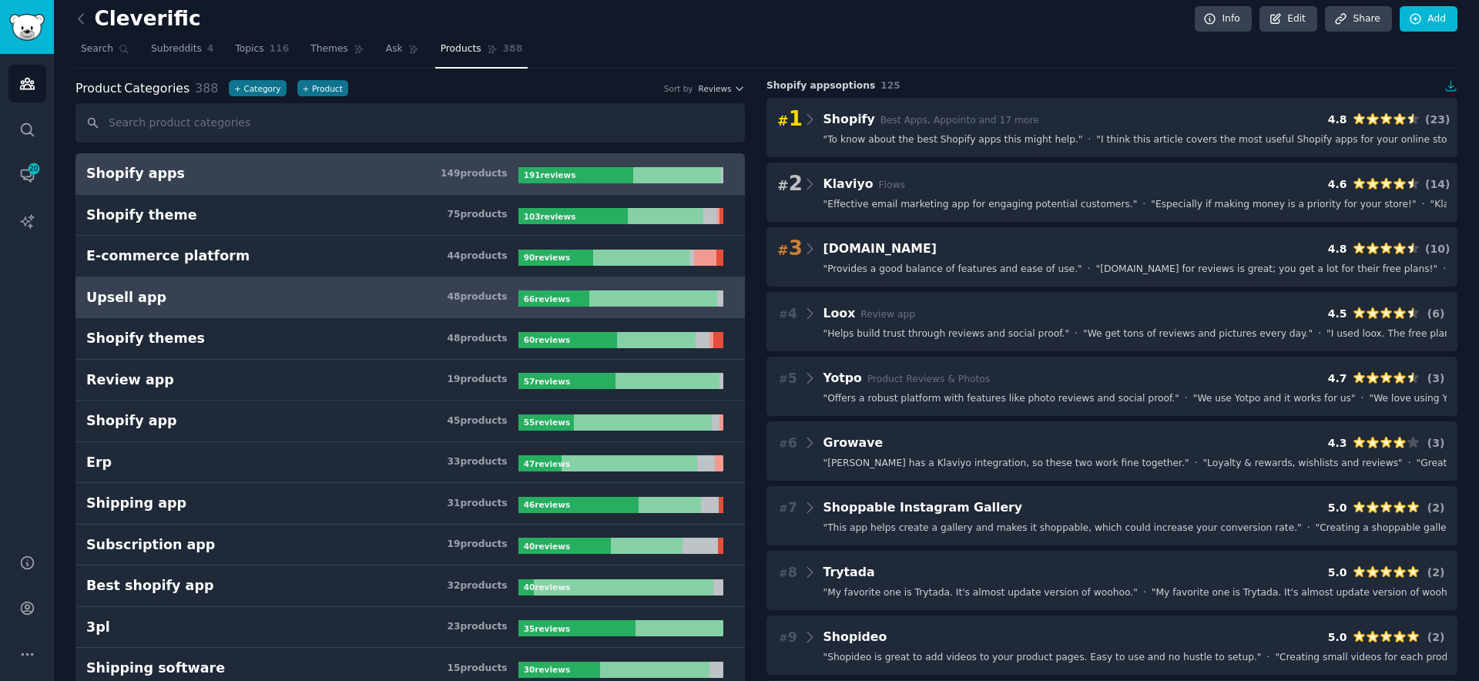
scroll to position [22, 0]
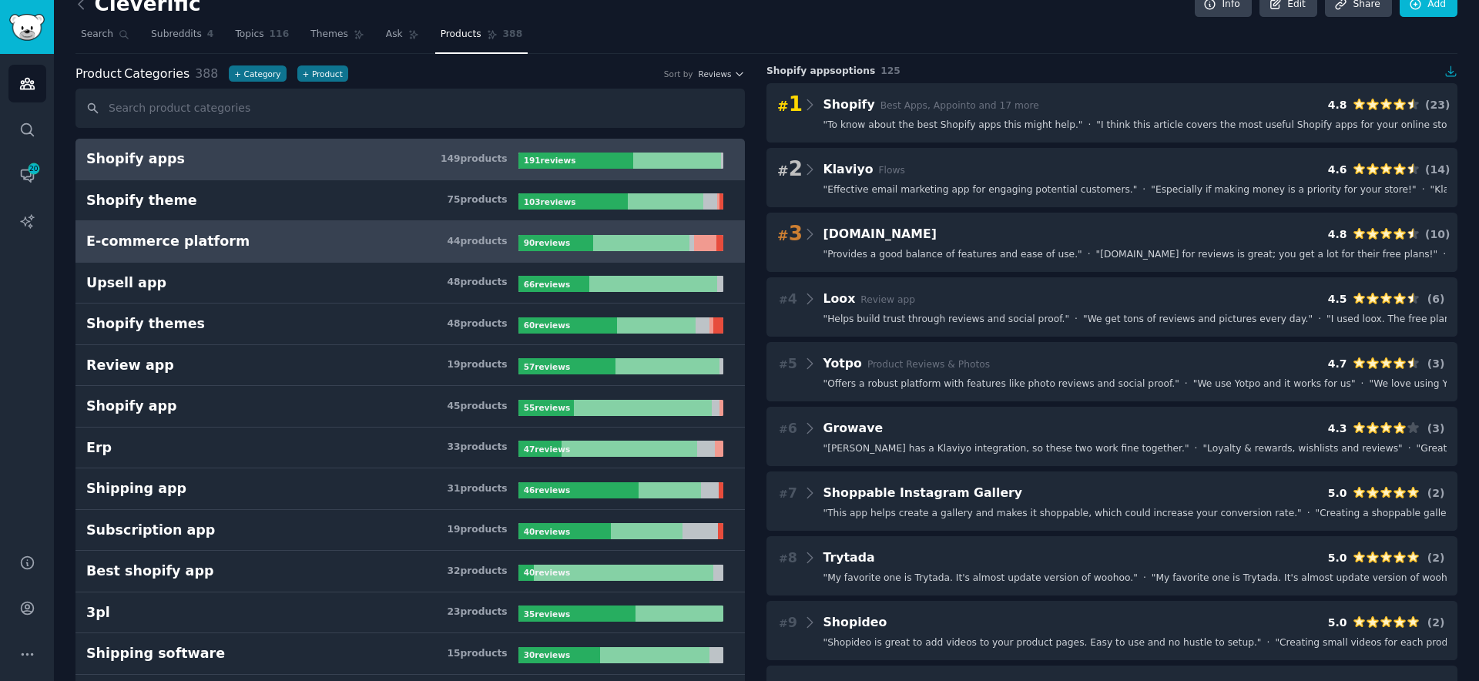
click at [242, 252] on link "E-commerce platform 44 product s 90 review s" at bounding box center [409, 242] width 669 height 42
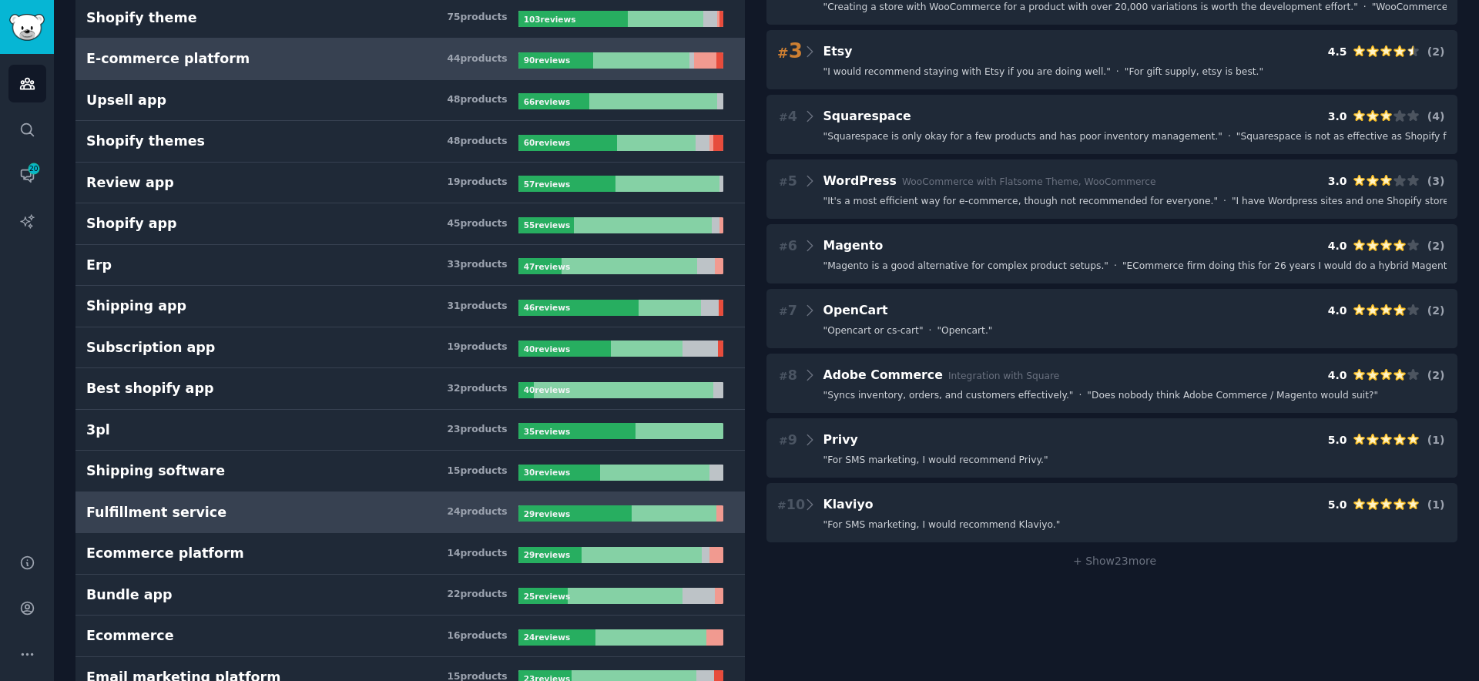
scroll to position [325, 0]
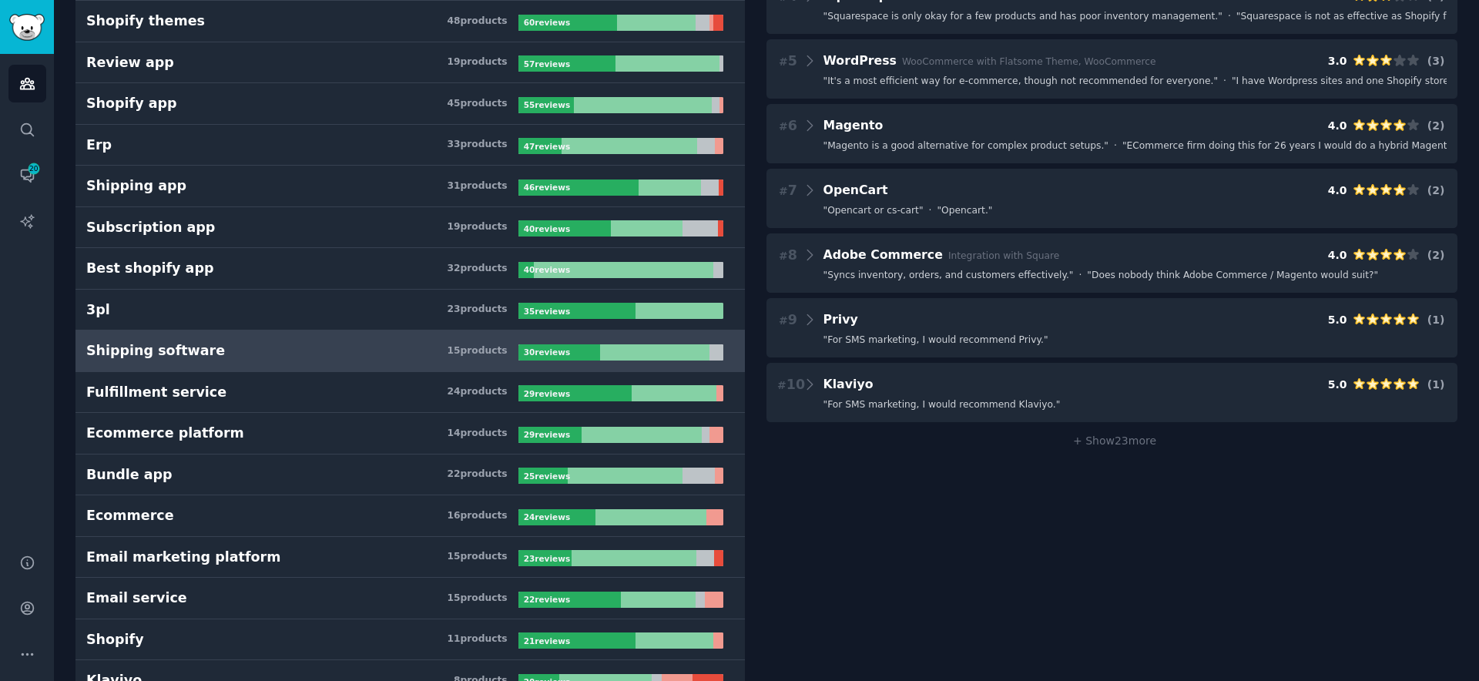
click at [214, 357] on h3 "Shipping software 15 product s" at bounding box center [302, 350] width 432 height 19
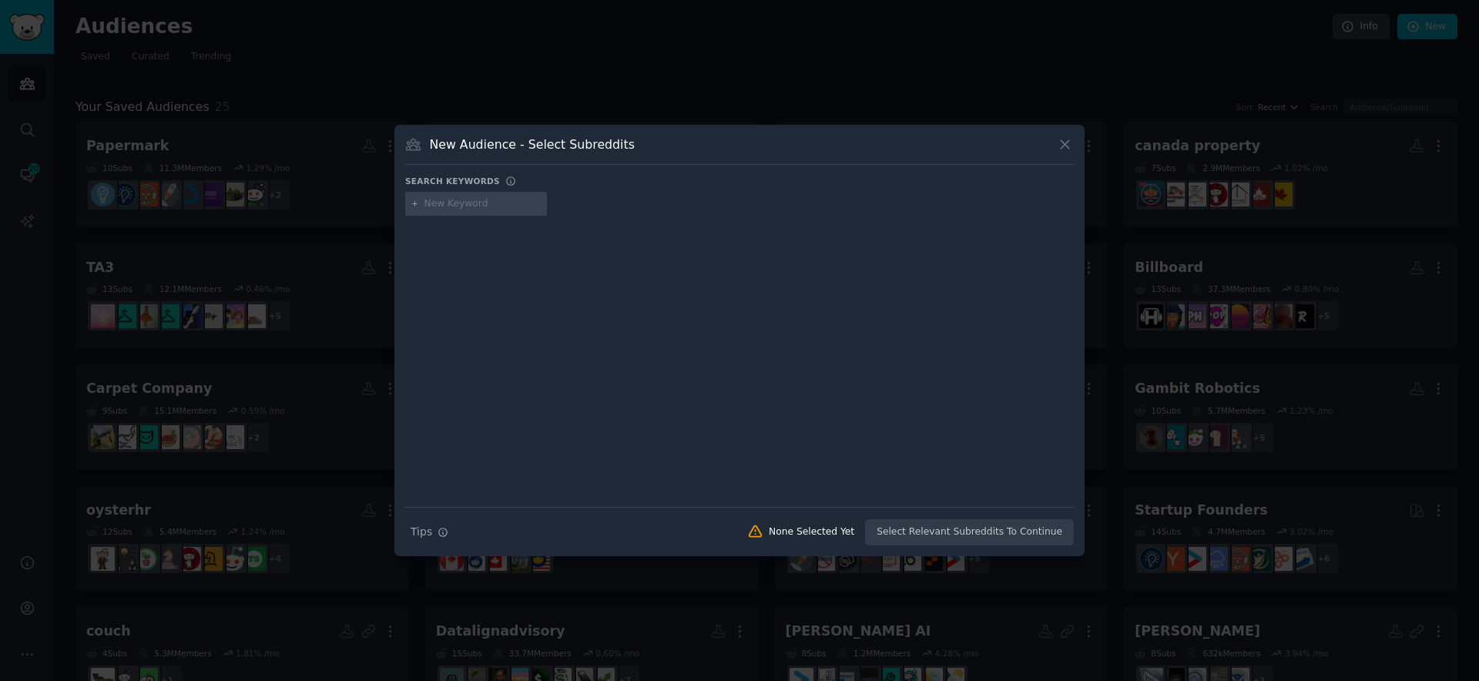
click at [1074, 143] on div "New Audience - Select Subreddits Search keywords Search Tips Tips None Selected…" at bounding box center [739, 341] width 690 height 432
click at [1062, 149] on icon at bounding box center [1065, 144] width 16 height 16
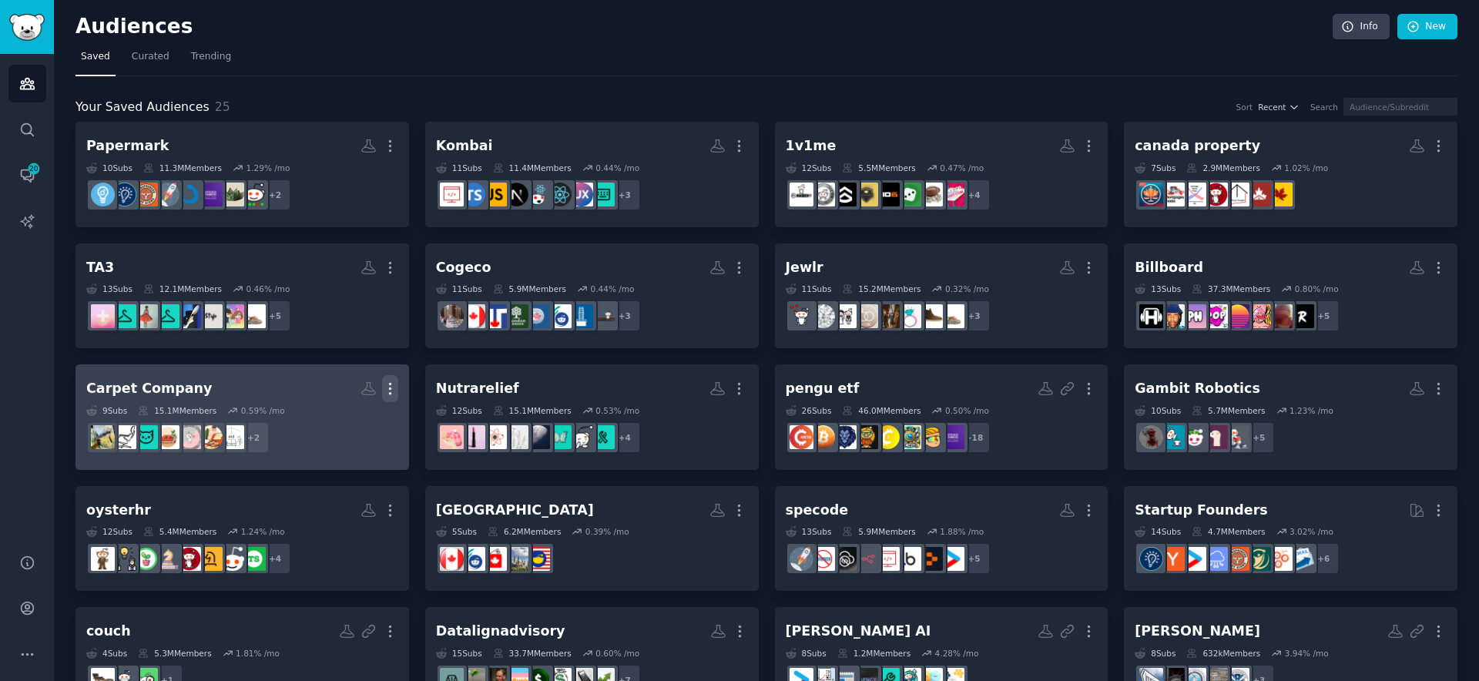
click at [391, 390] on icon "button" at bounding box center [390, 388] width 16 height 16
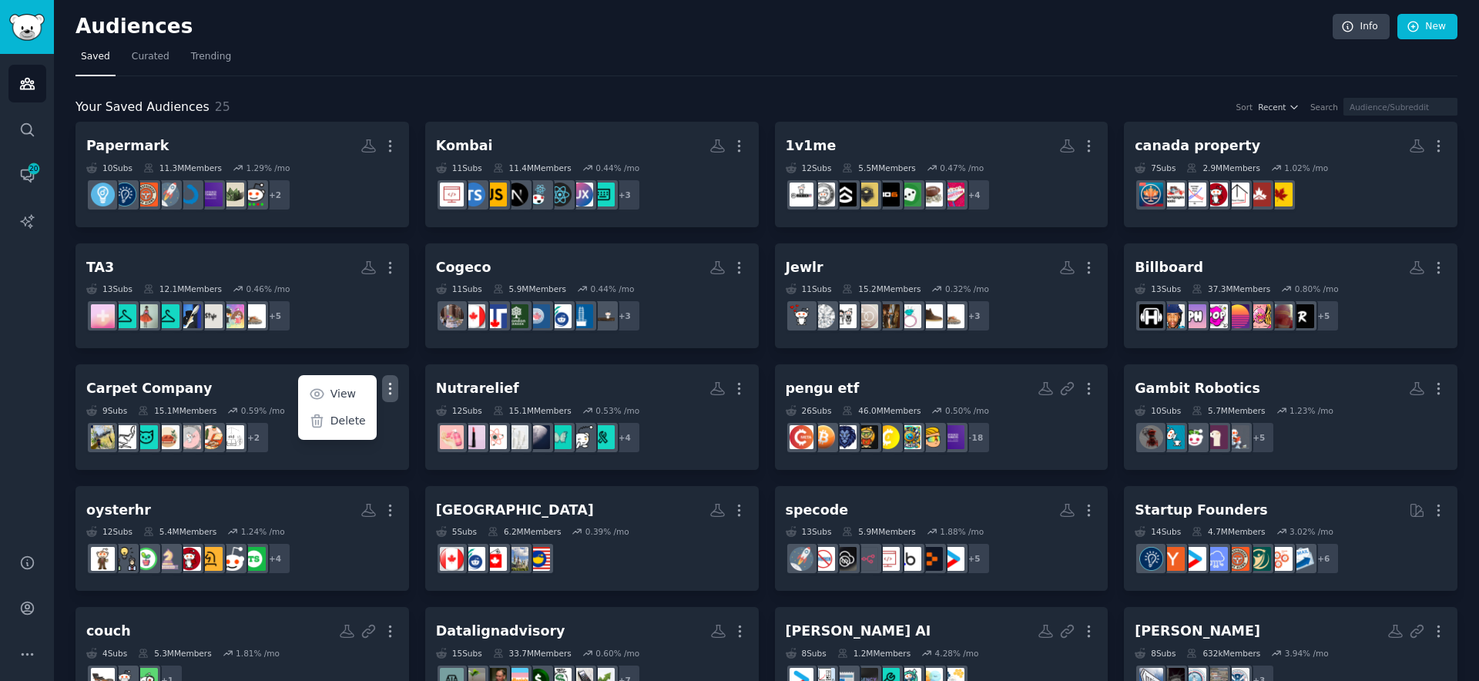
click at [592, 86] on div "Your Saved Audiences 25 Sort Recent Search Papermark More 10 Sub s 11.3M Member…" at bounding box center [766, 515] width 1382 height 879
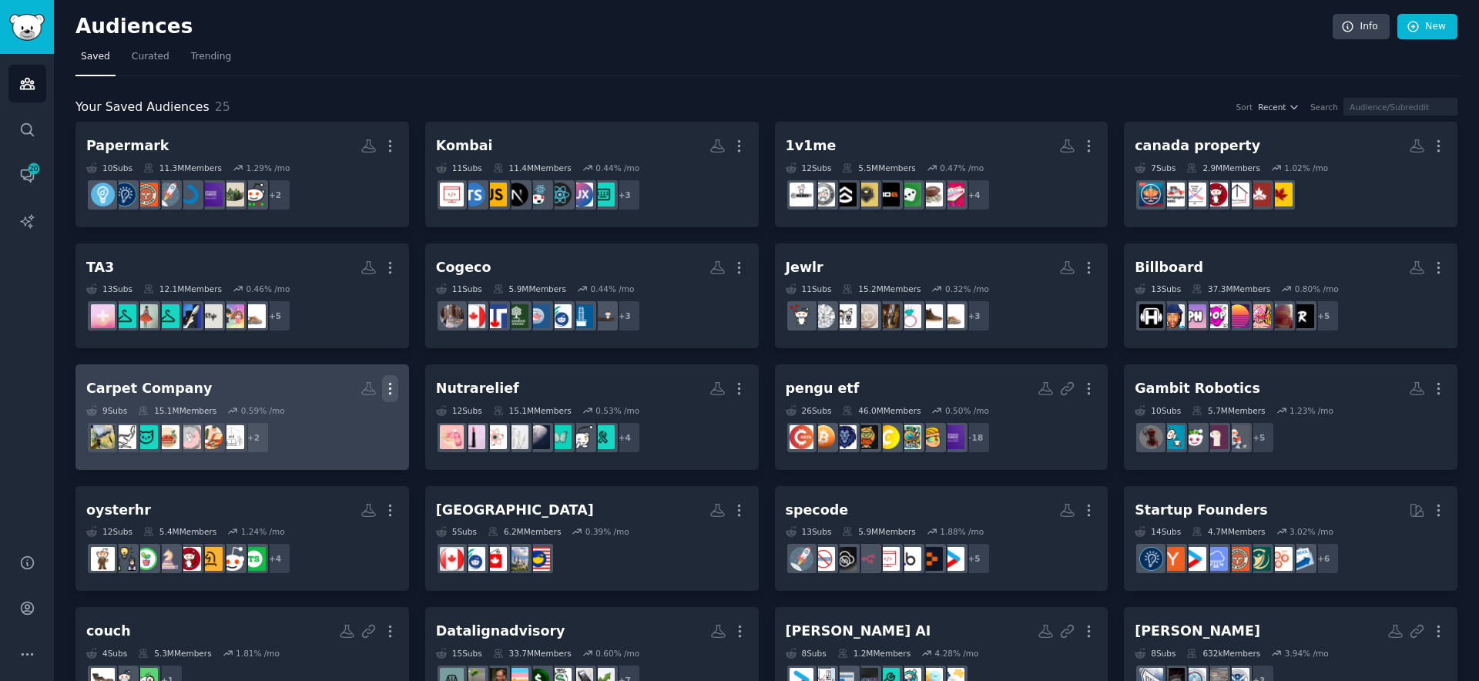
click at [394, 382] on icon "button" at bounding box center [390, 388] width 16 height 16
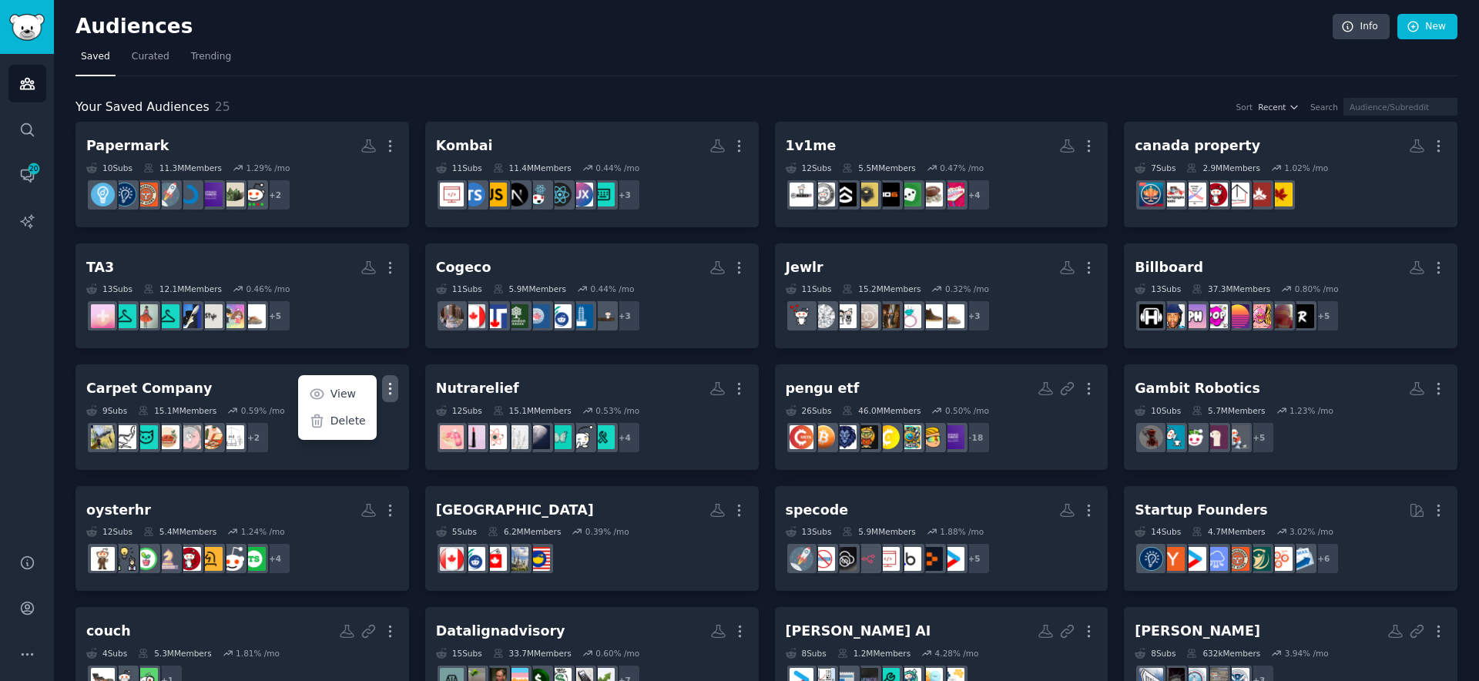
click at [611, 76] on div "Your Saved Audiences 25 Sort Recent Search Papermark More 10 Sub s 11.3M Member…" at bounding box center [766, 515] width 1382 height 879
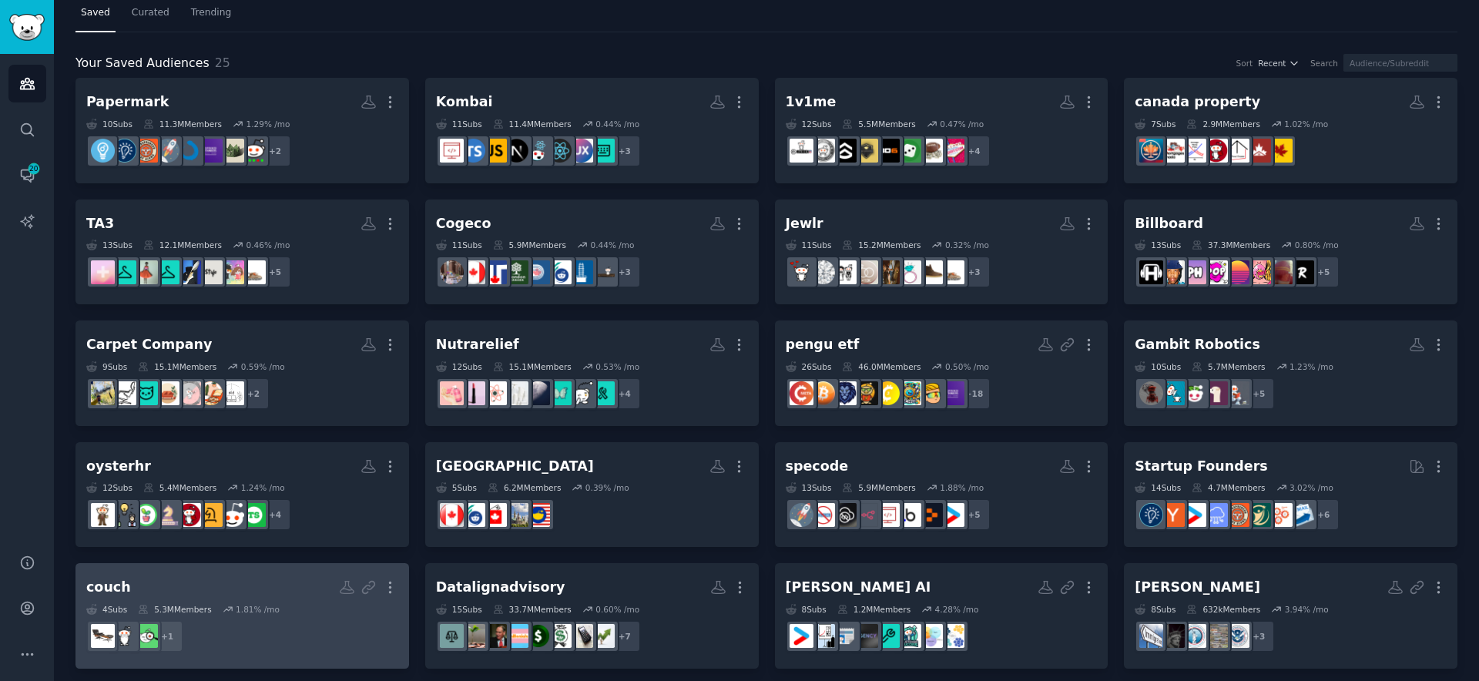
scroll to position [42, 0]
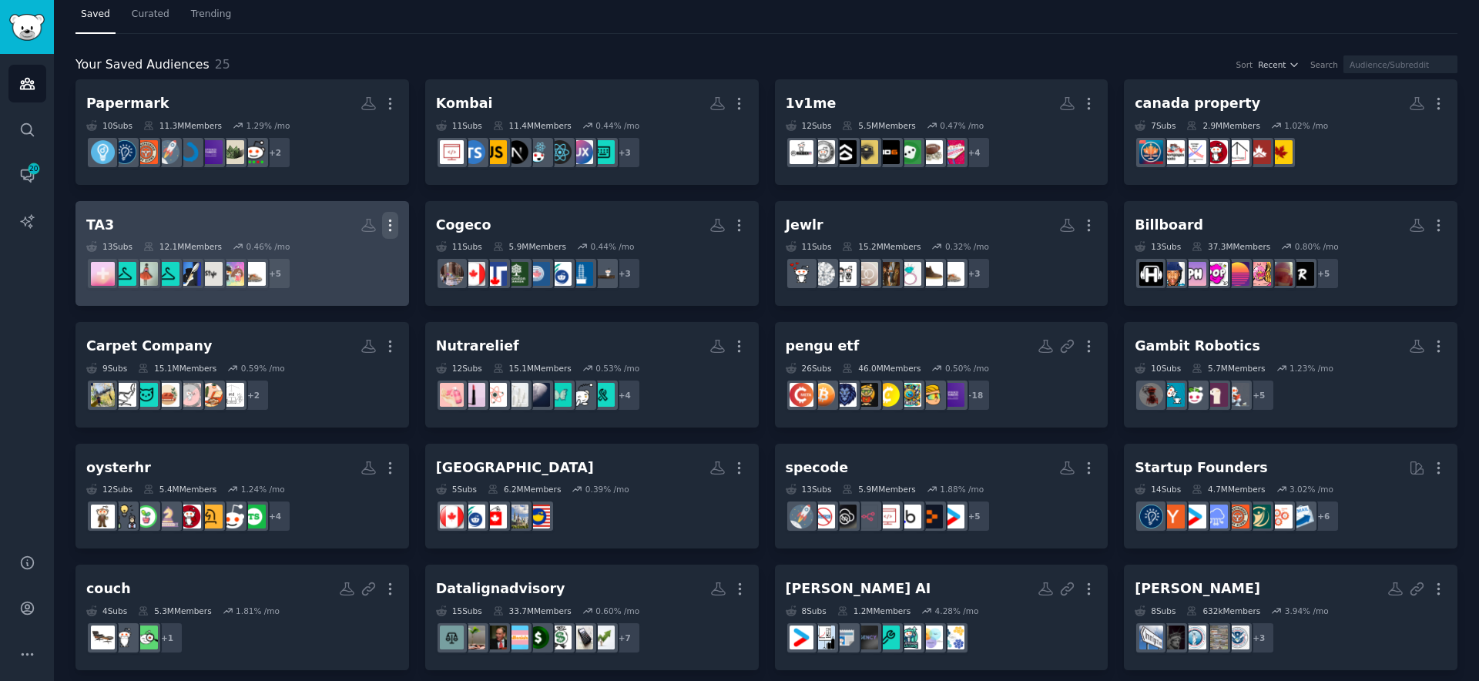
click at [394, 228] on icon "button" at bounding box center [390, 225] width 16 height 16
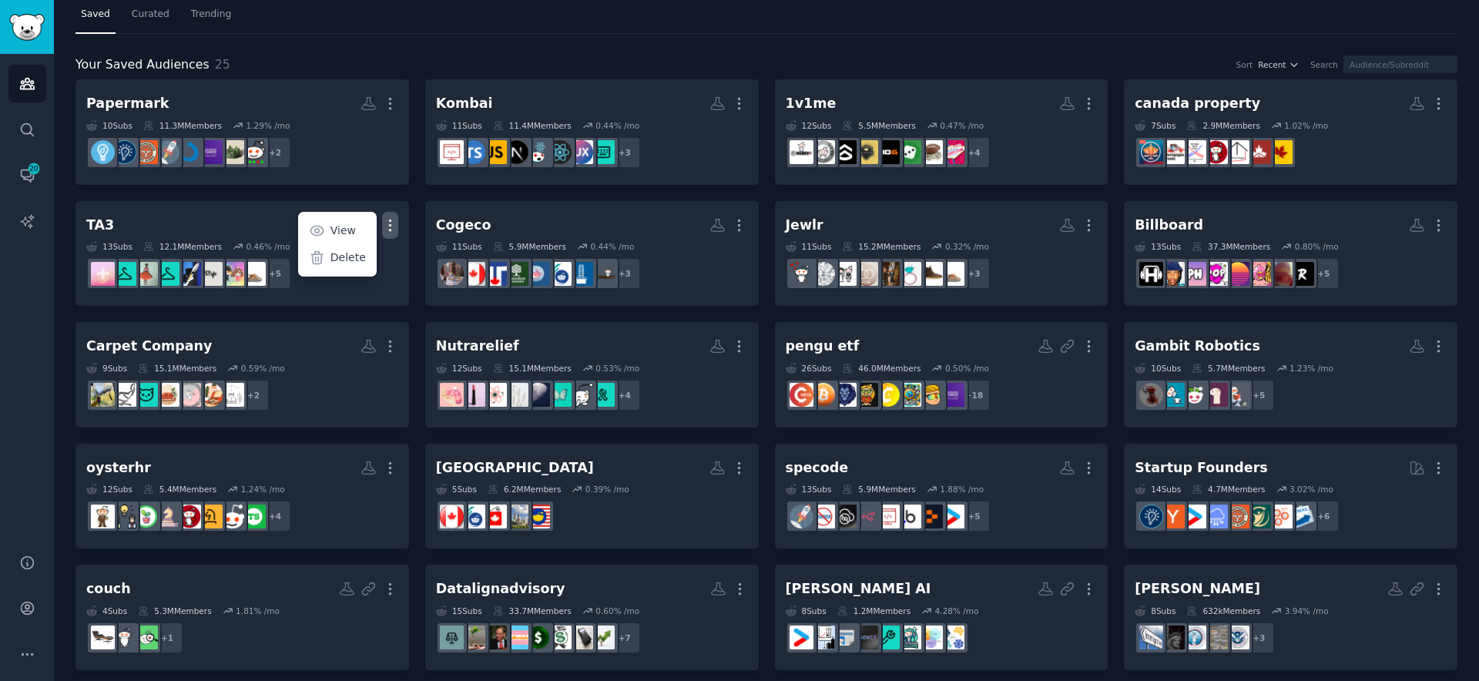
click at [66, 362] on div "Audiences Info New Saved Curated Trending Your Saved Audiences 25 Sort Recent S…" at bounding box center [766, 446] width 1425 height 976
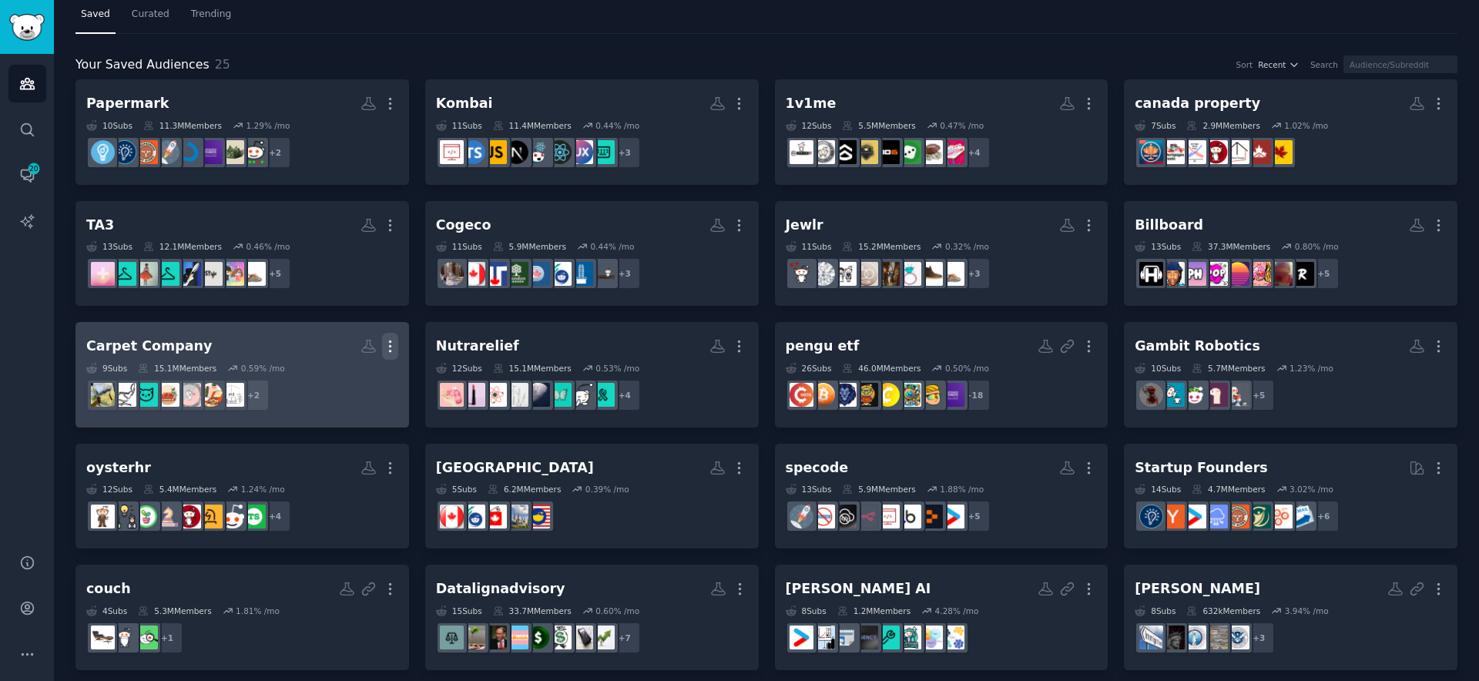
click at [387, 351] on icon "button" at bounding box center [390, 346] width 16 height 16
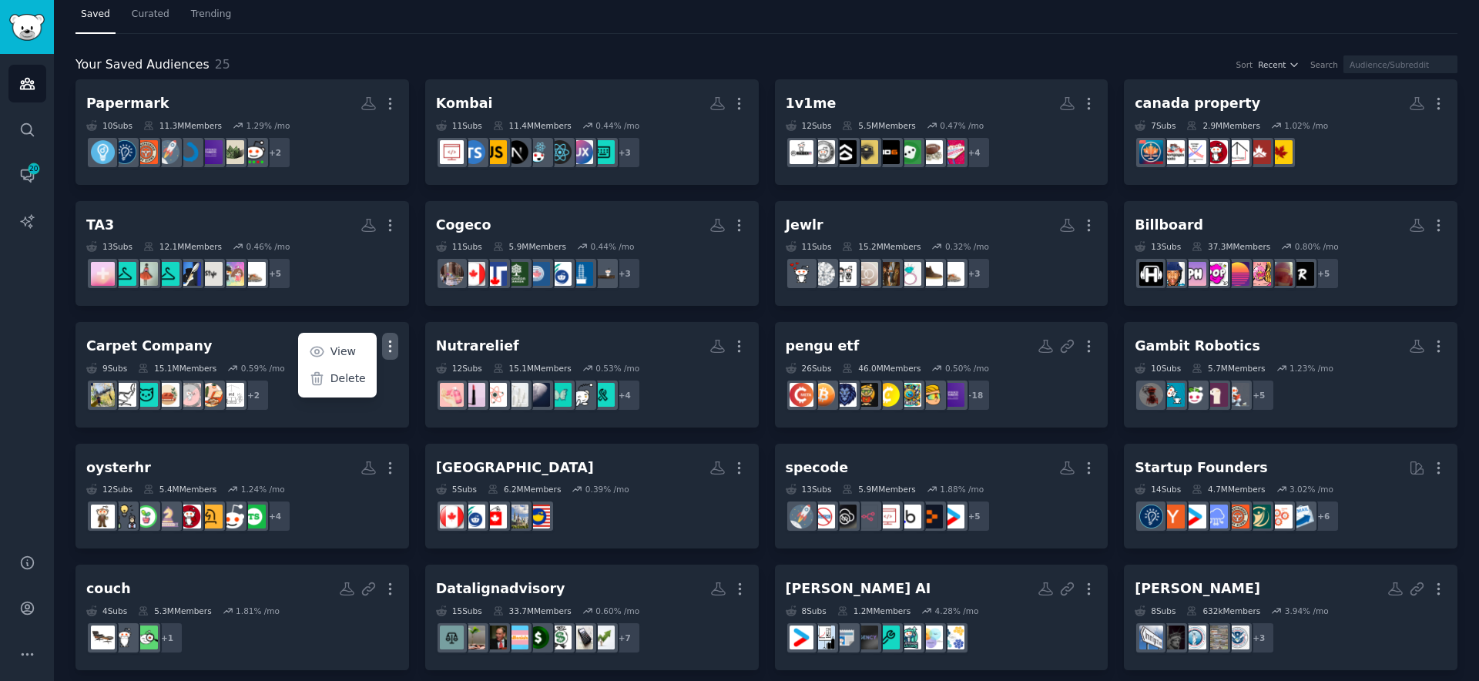
click at [42, 325] on div "Audiences Search Conversations 20 AI Reports" at bounding box center [27, 294] width 54 height 481
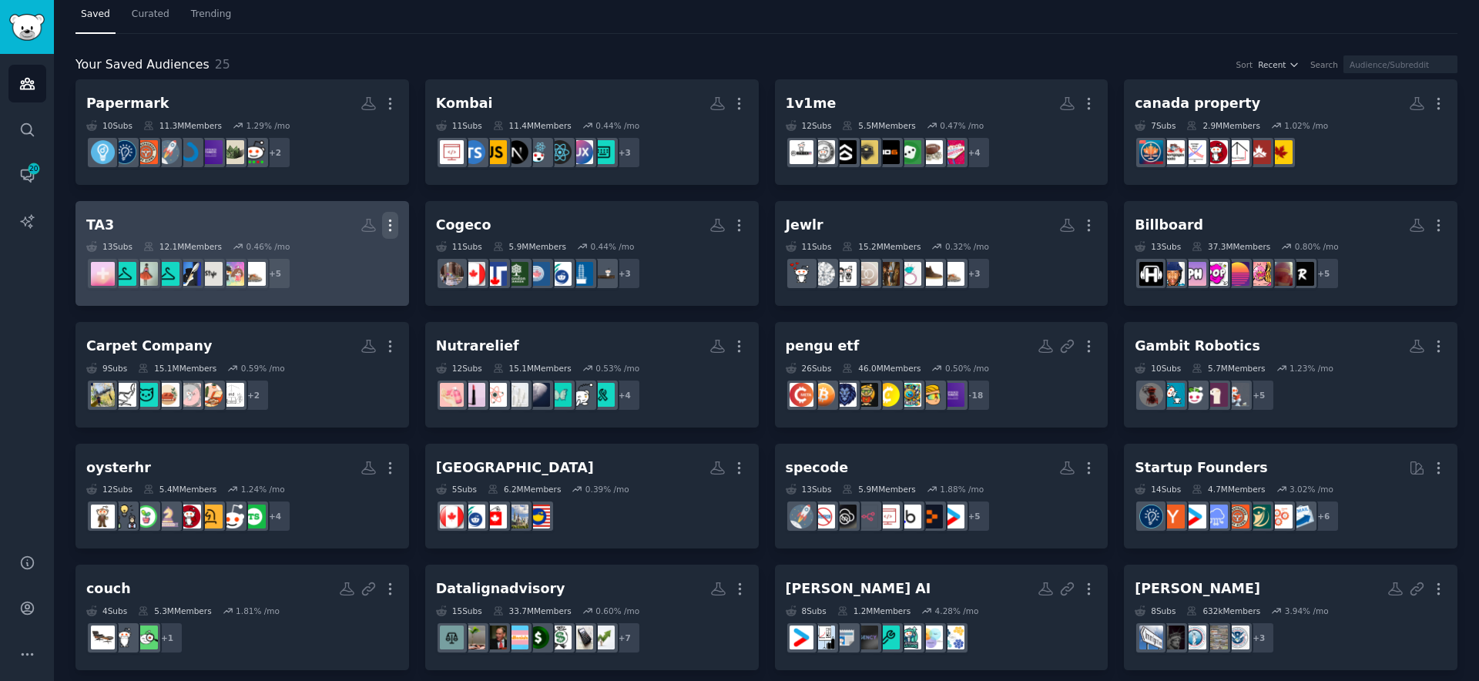
click at [392, 220] on icon "button" at bounding box center [390, 225] width 16 height 16
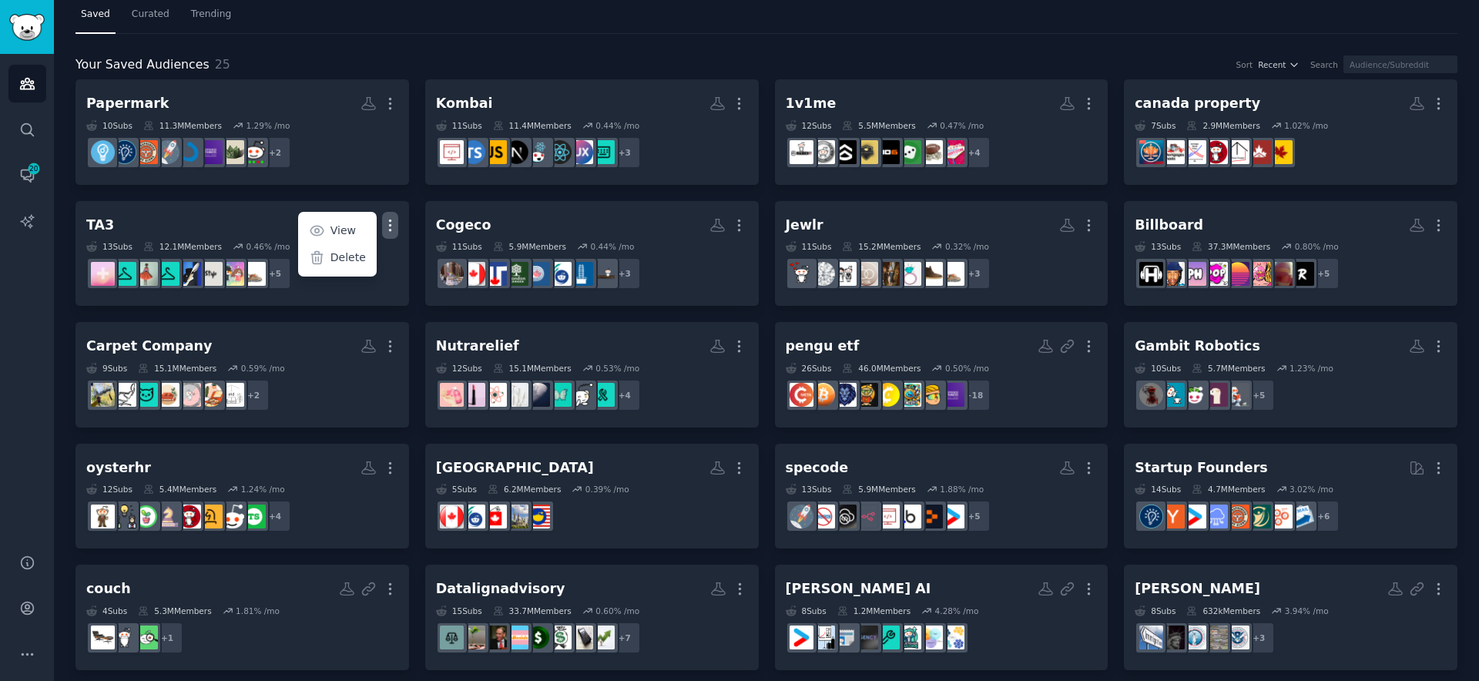
click at [17, 354] on div "Audiences Search Conversations 20 AI Reports" at bounding box center [27, 294] width 54 height 481
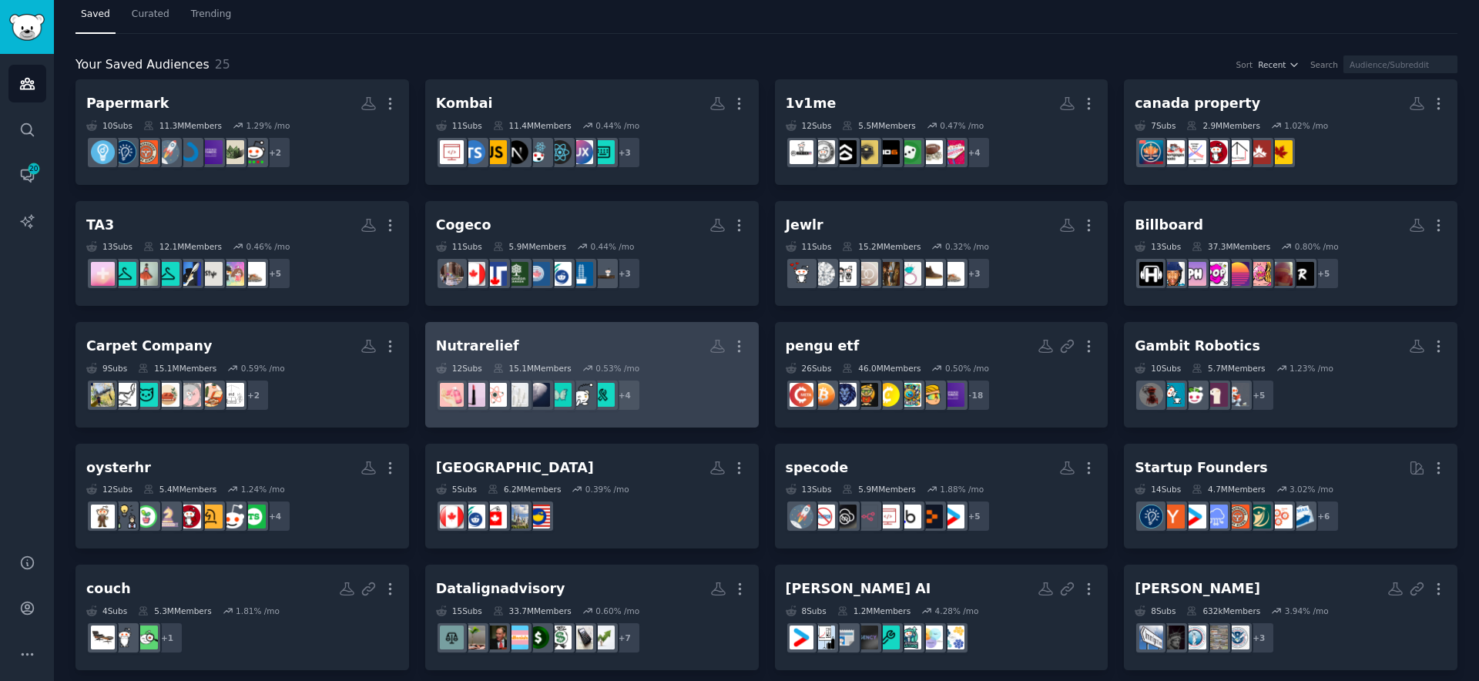
click at [747, 343] on link "Nutrarelief More 12 Sub s 15.1M Members 0.53 % /mo r/AusSkincare + 4" at bounding box center [591, 375] width 333 height 106
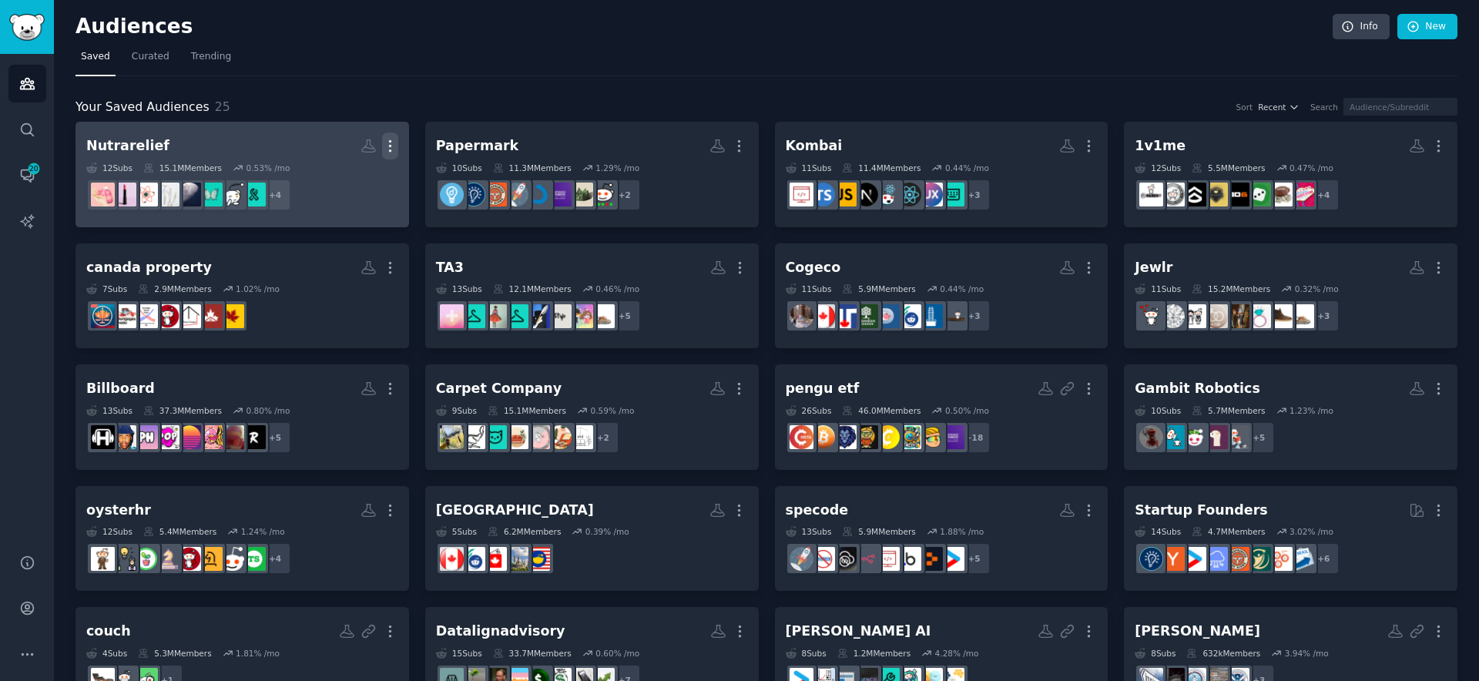
click at [396, 142] on icon "button" at bounding box center [390, 146] width 16 height 16
click at [338, 178] on p "Delete" at bounding box center [347, 178] width 35 height 16
